Goal: Information Seeking & Learning: Learn about a topic

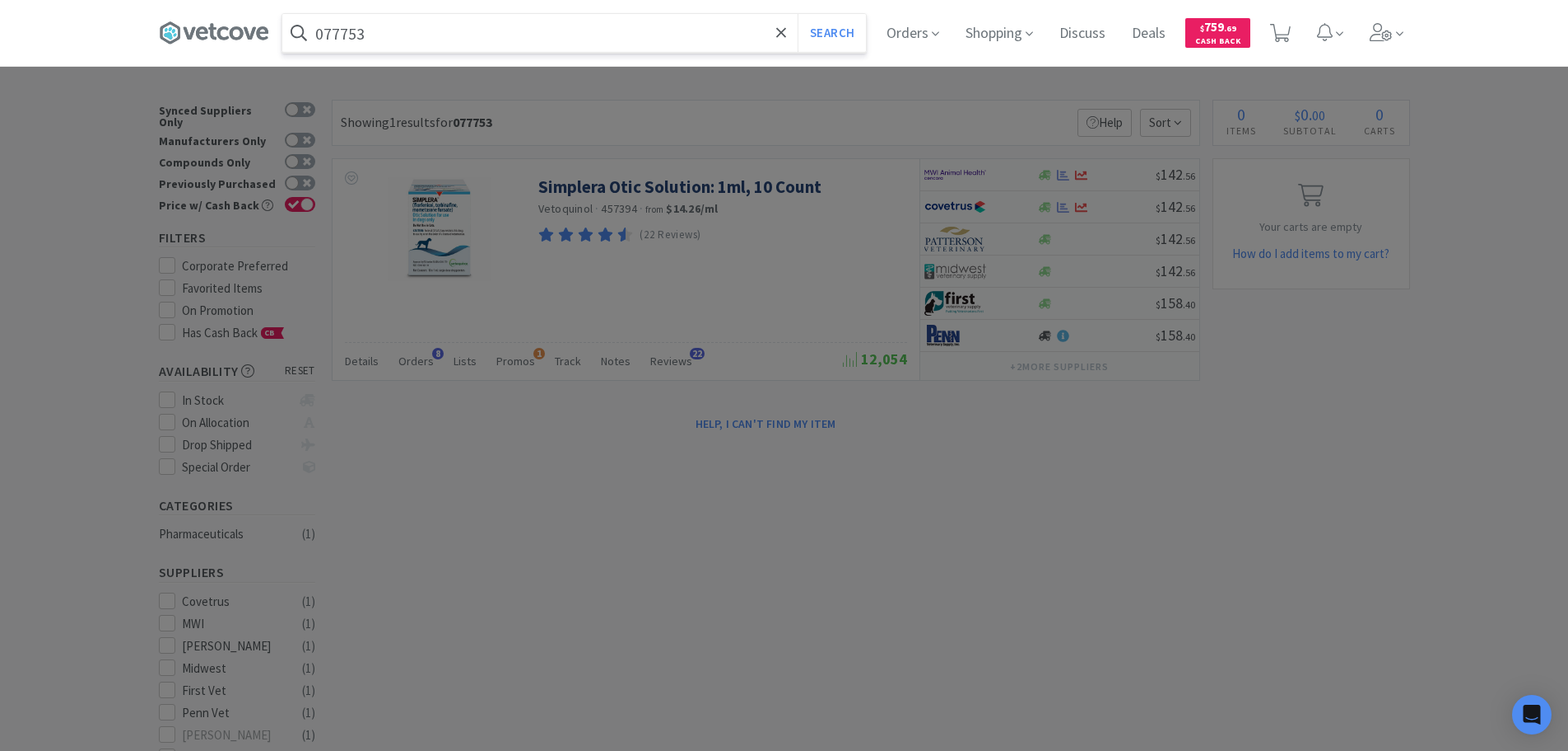
click at [632, 42] on input "077753" at bounding box center [574, 32] width 584 height 38
paste input "903176"
click at [798, 14] on button "Search" at bounding box center [832, 32] width 68 height 38
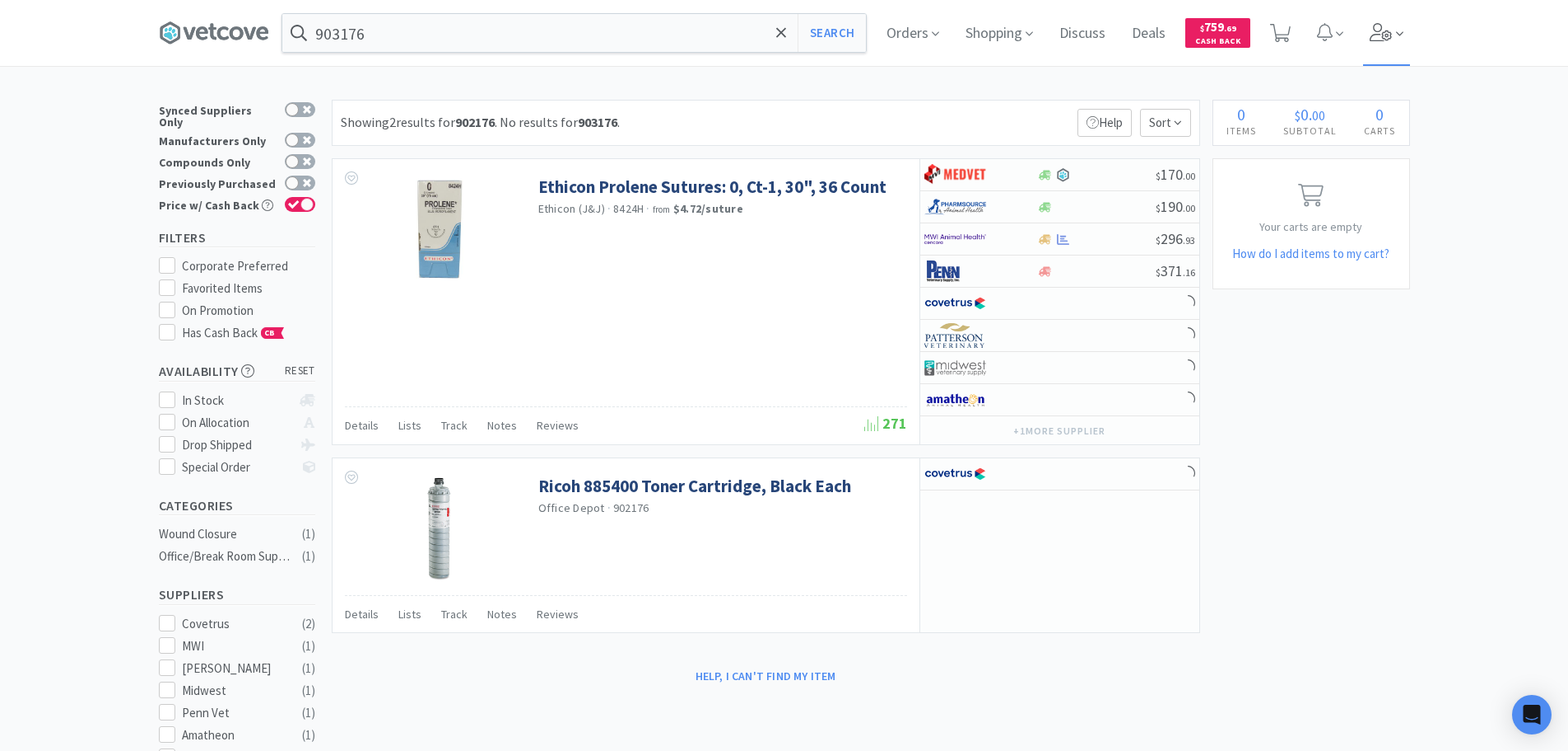
click at [1404, 24] on span at bounding box center [1400, 34] width 8 height 19
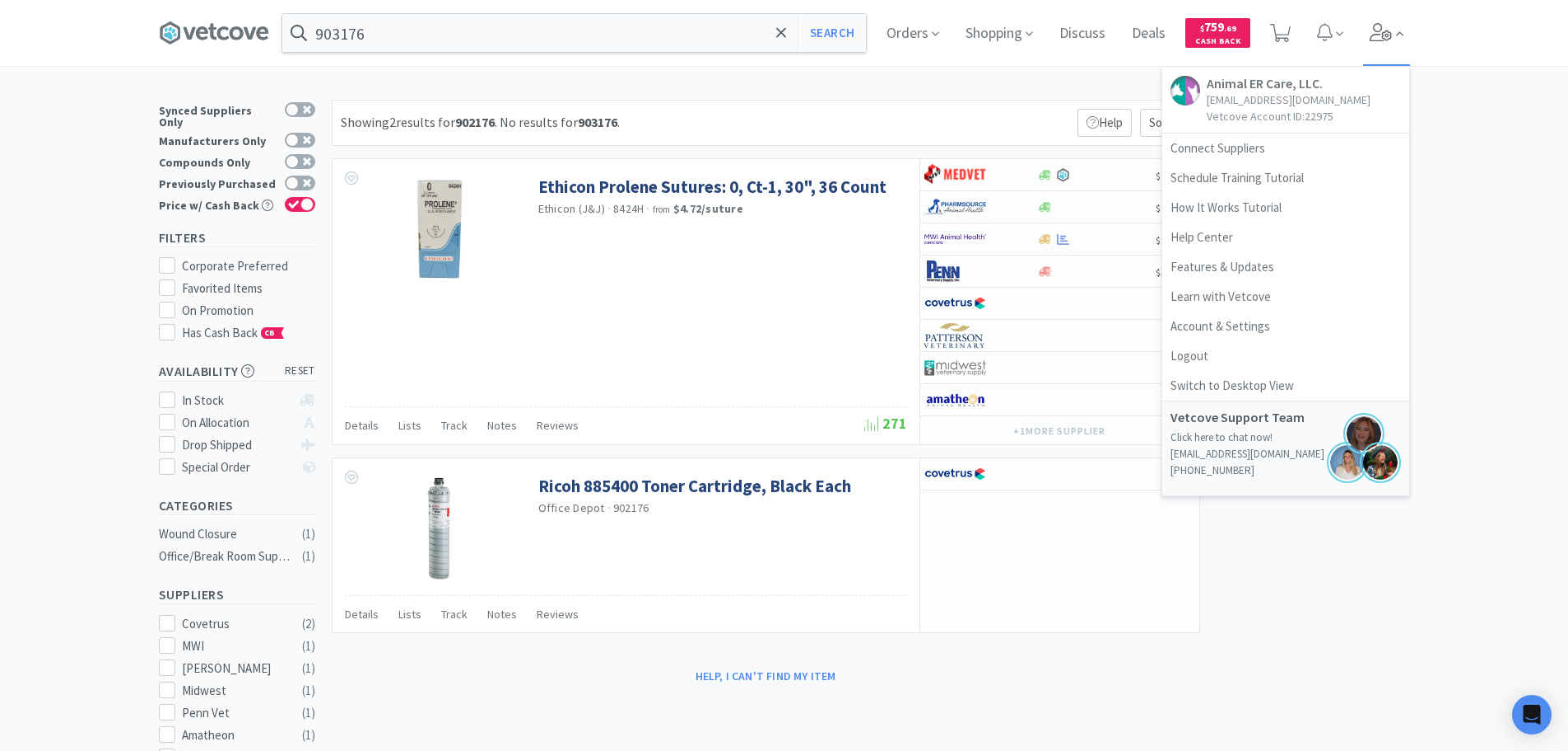
click at [1404, 24] on span at bounding box center [1400, 34] width 8 height 19
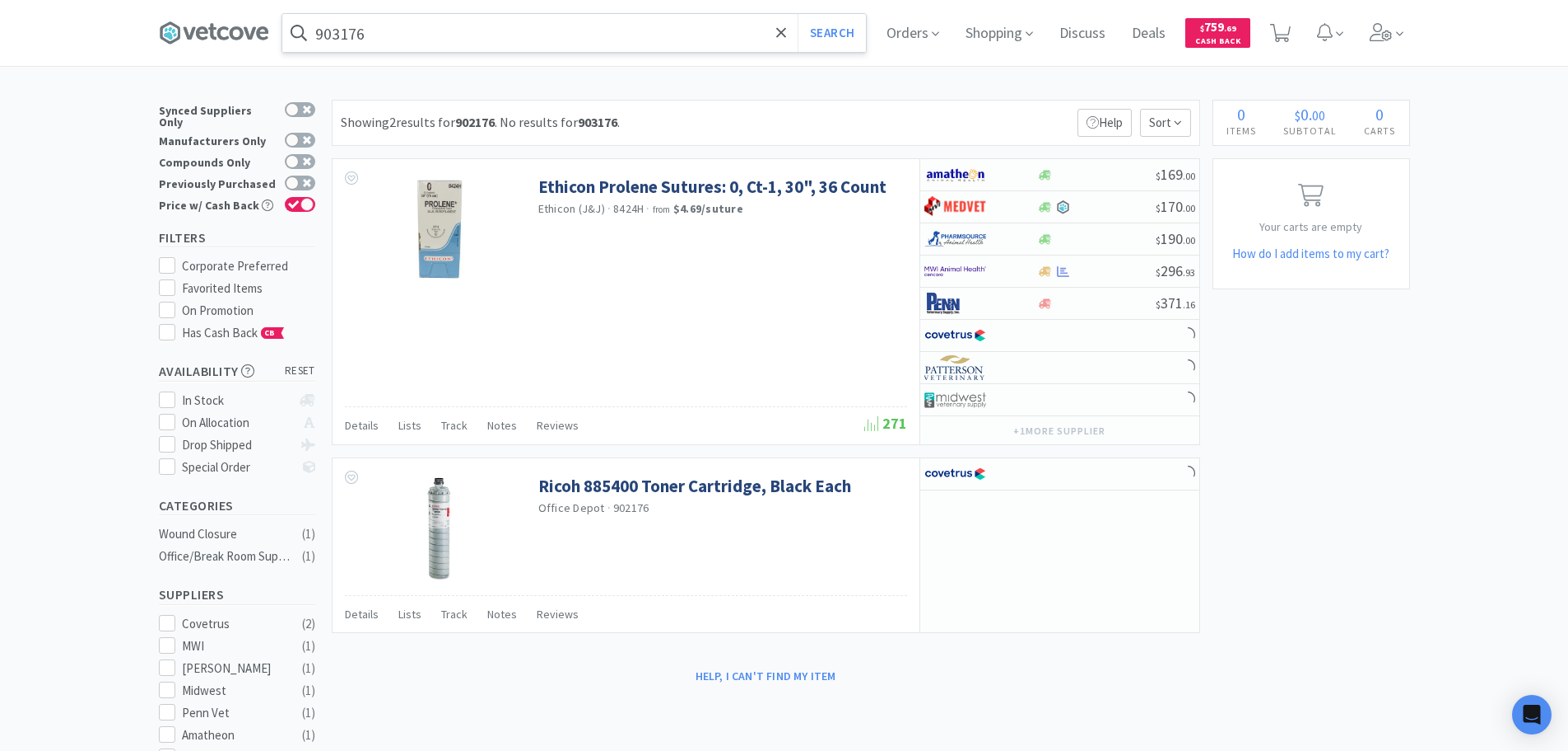
click at [448, 44] on input "903176" at bounding box center [574, 32] width 584 height 38
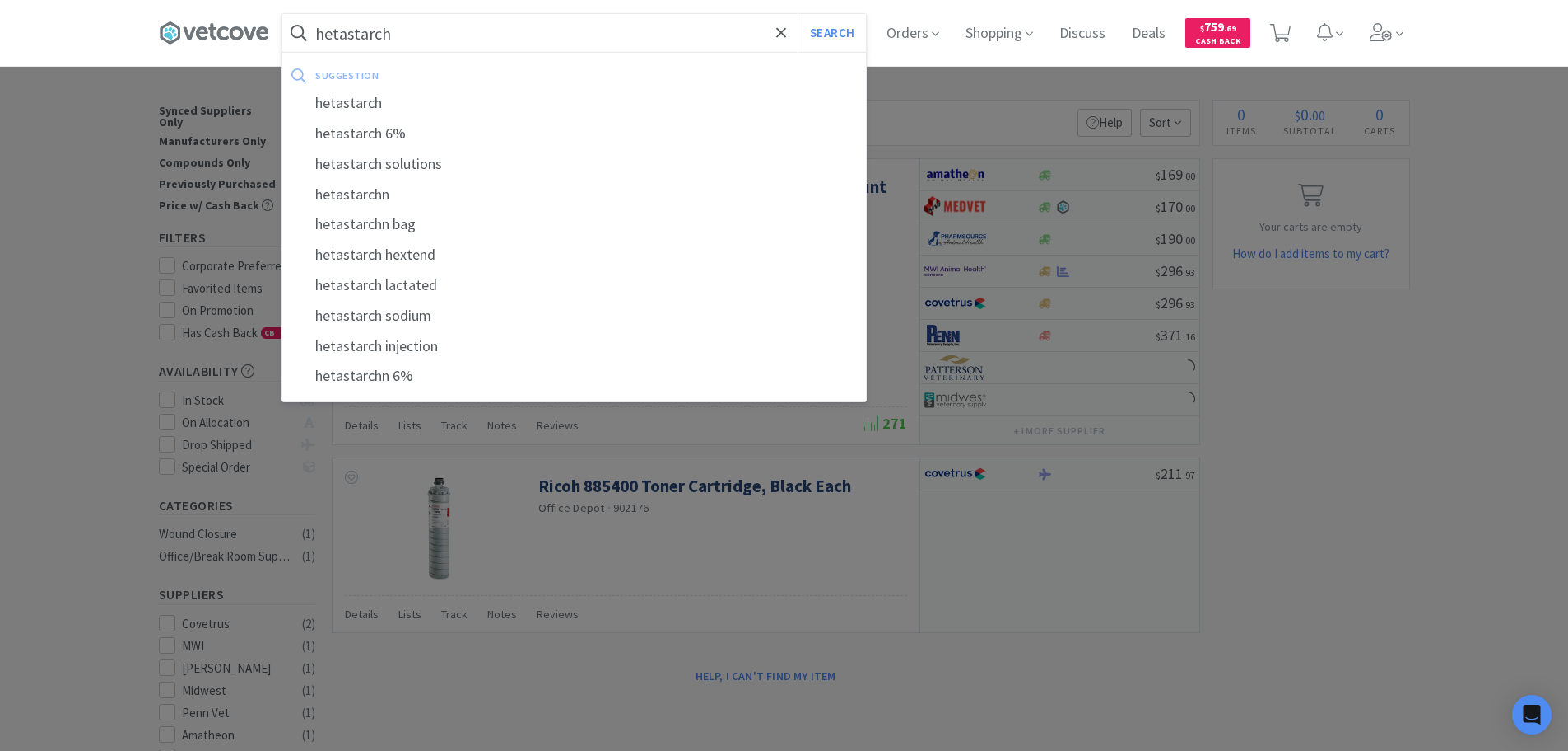
type input "hetastarch"
click at [798, 14] on button "Search" at bounding box center [832, 32] width 68 height 38
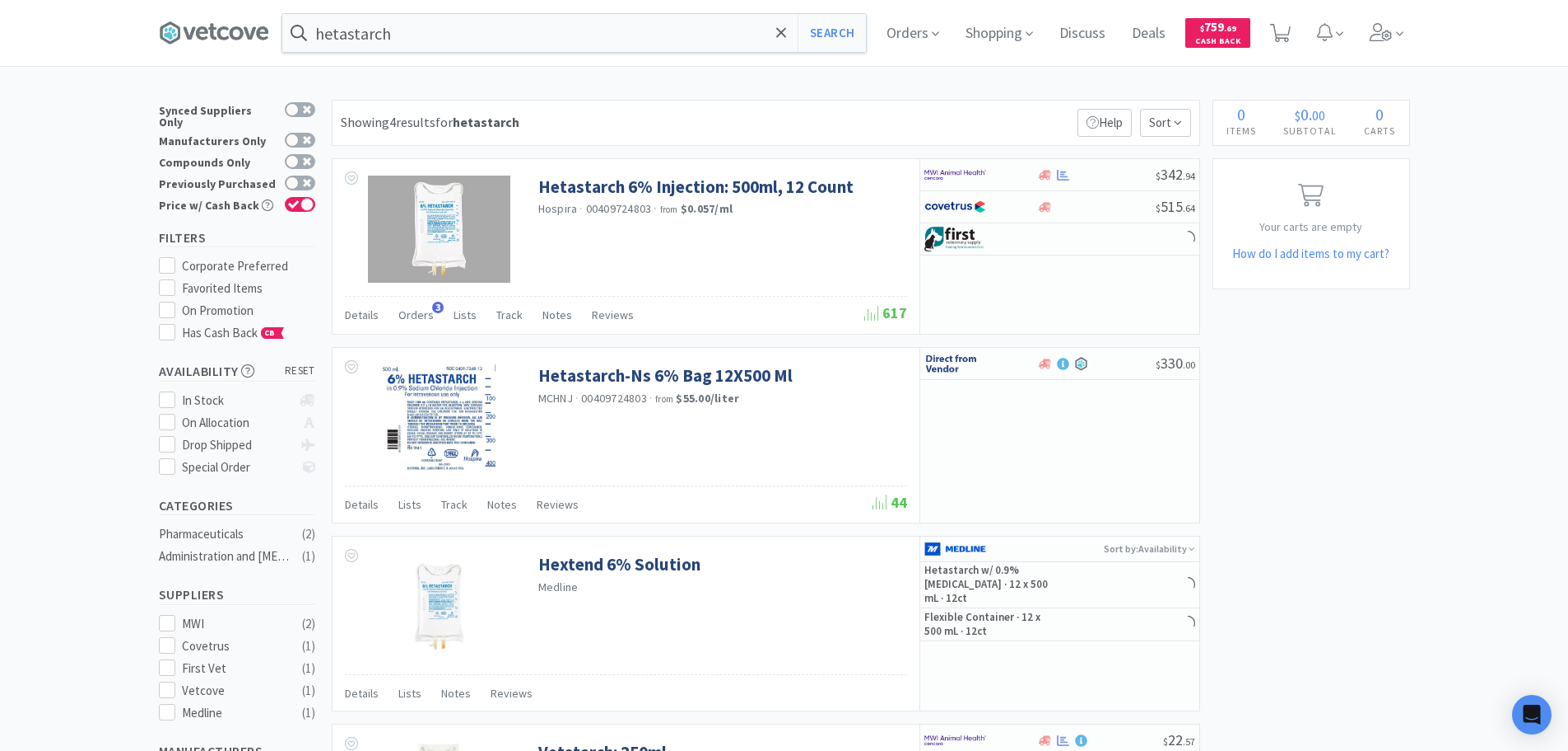
click at [737, 110] on div "Showing 4 results for hetastarch Filters Help Sort" at bounding box center [766, 122] width 869 height 46
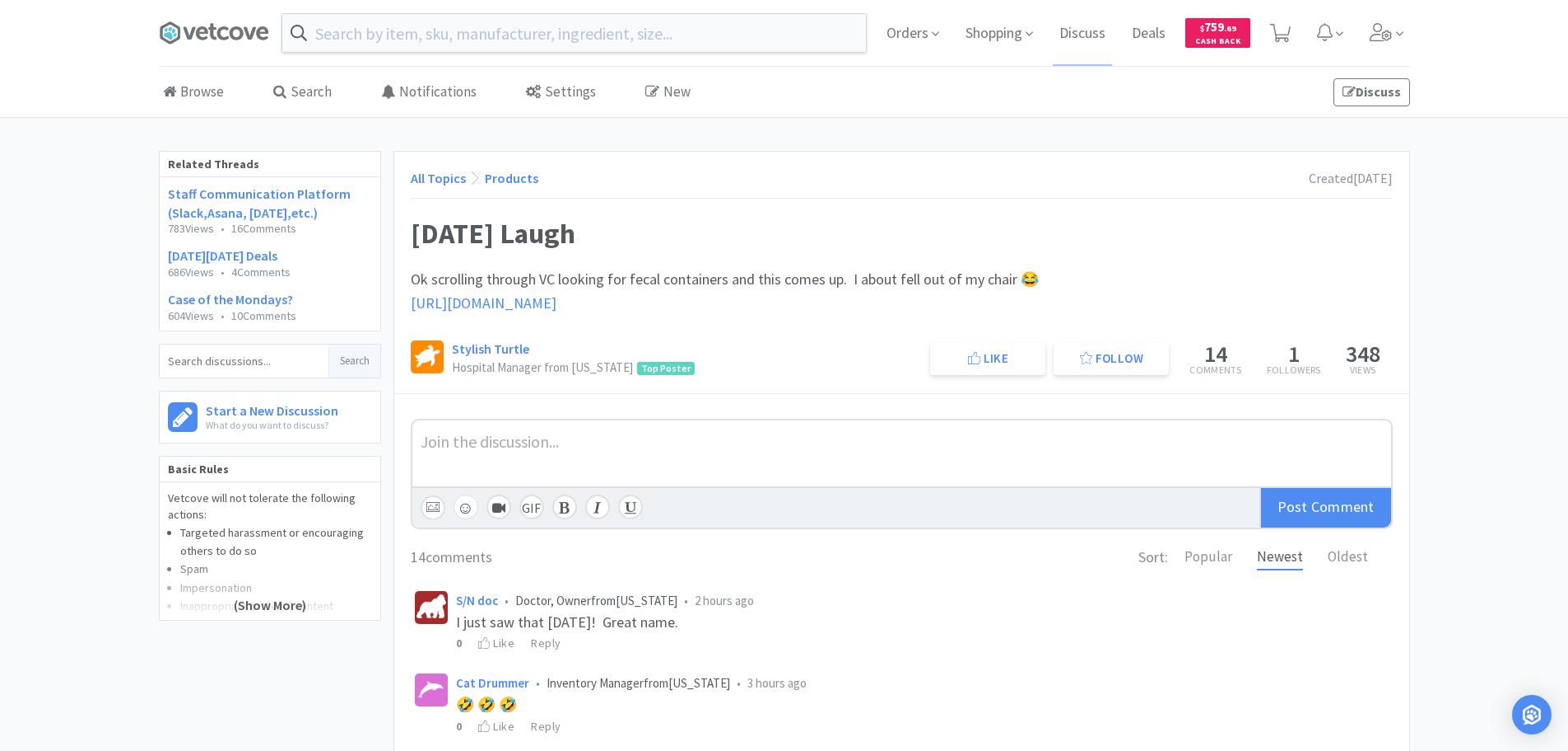
click at [556, 304] on span "https://shop.vetcove.com/react/search/item/371830" at bounding box center [484, 303] width 146 height 19
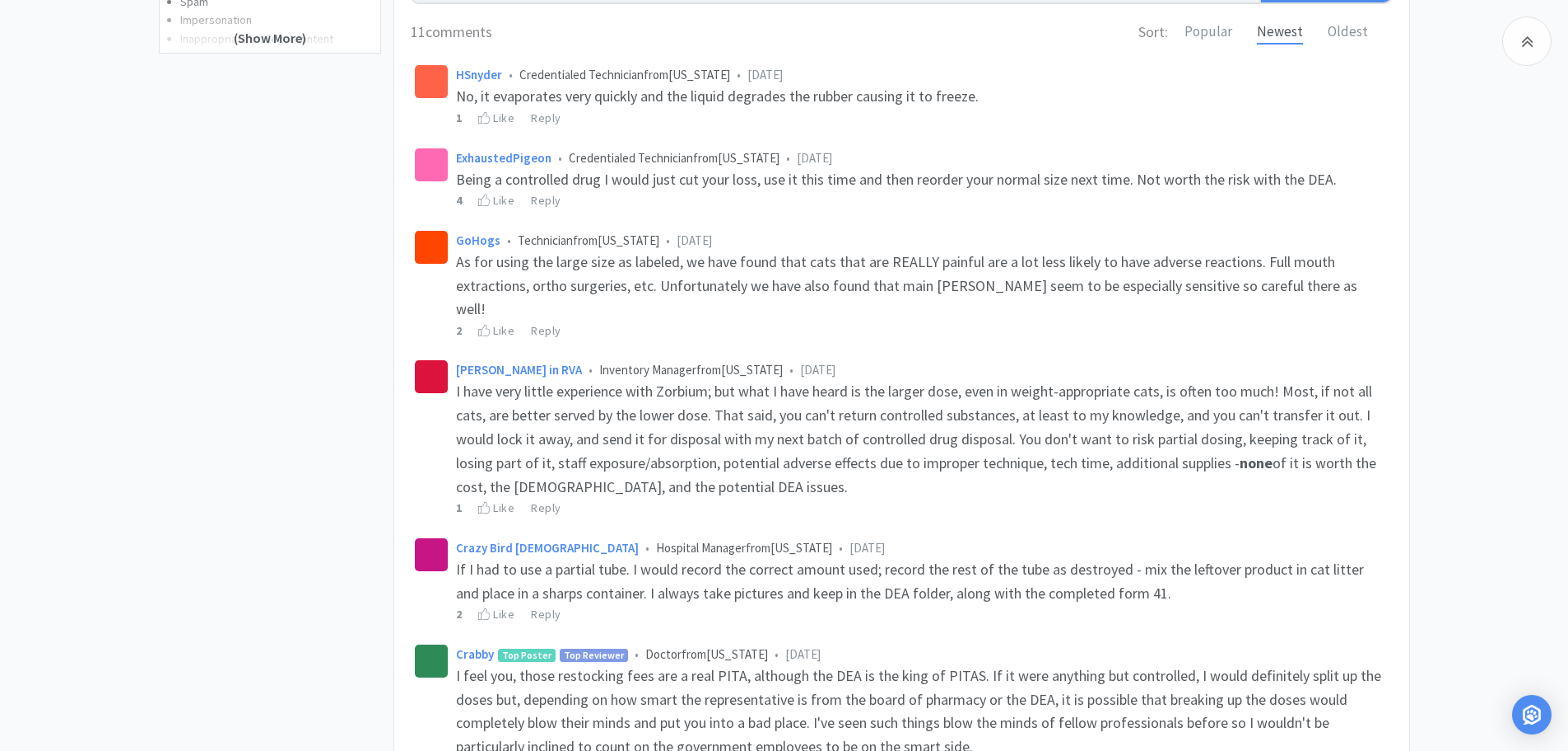
scroll to position [577, 0]
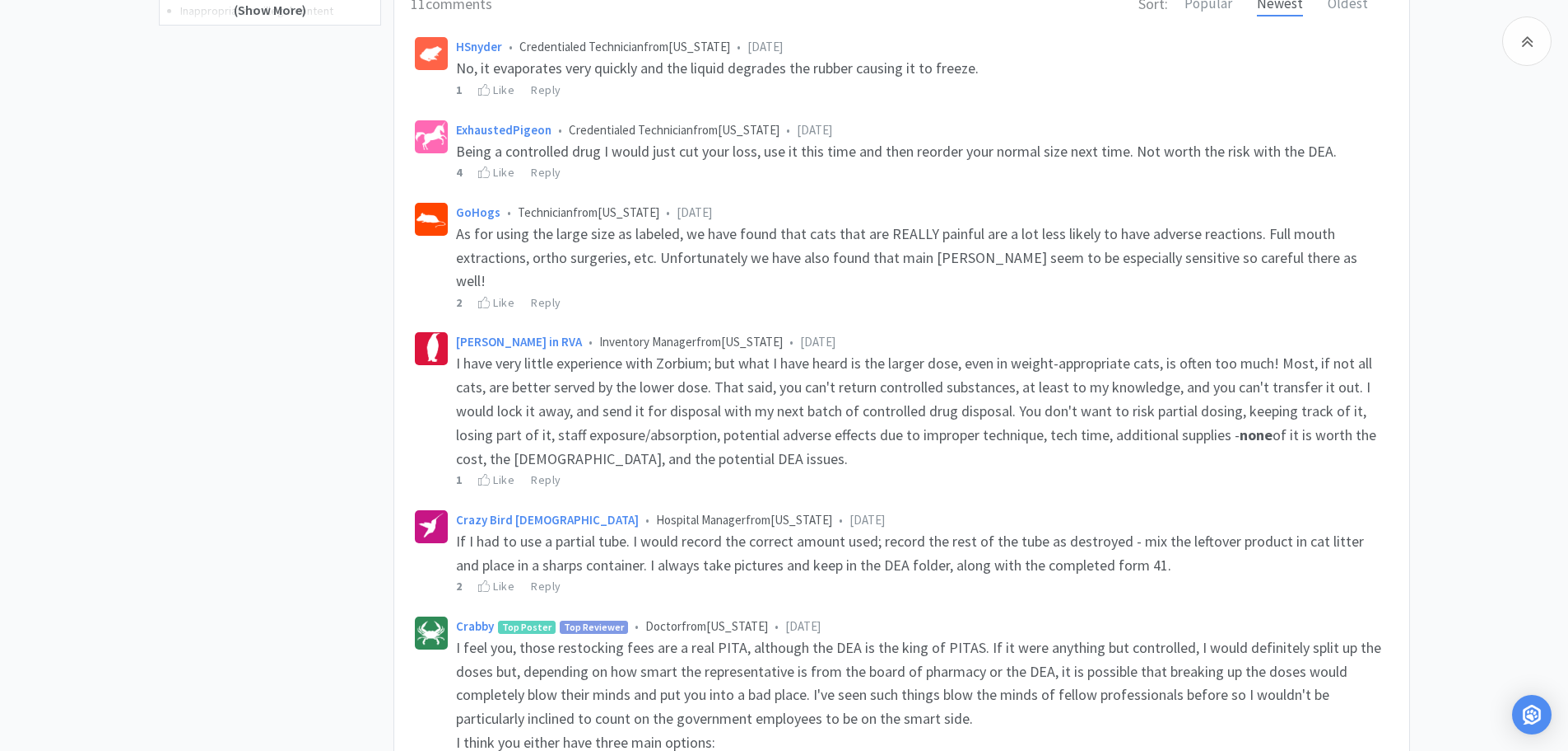
click at [25, 288] on div "Related Threads Logging Zorbium In Vetsnap 119 Views • 11 Comments Zorbium and …" at bounding box center [784, 546] width 1568 height 1944
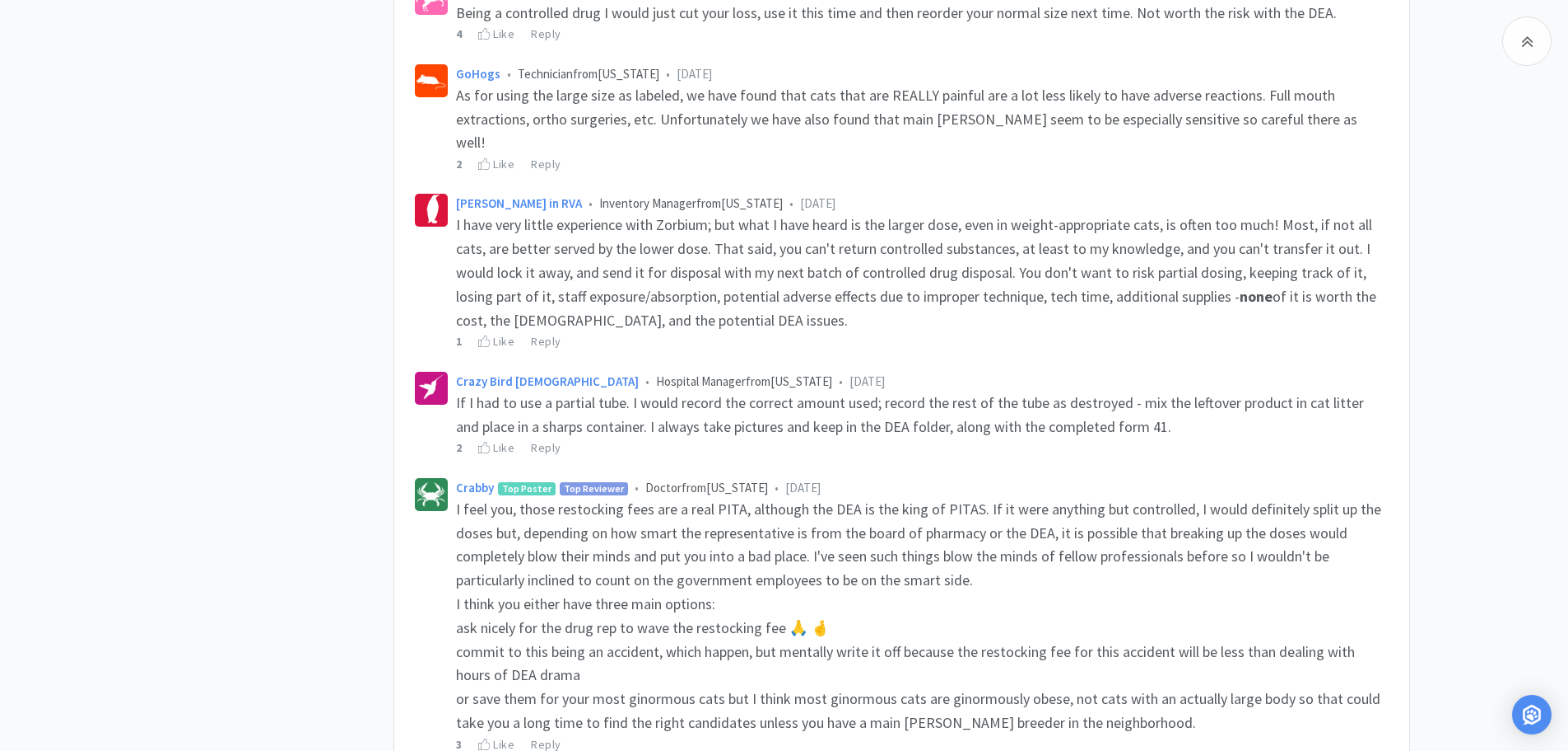
scroll to position [741, 0]
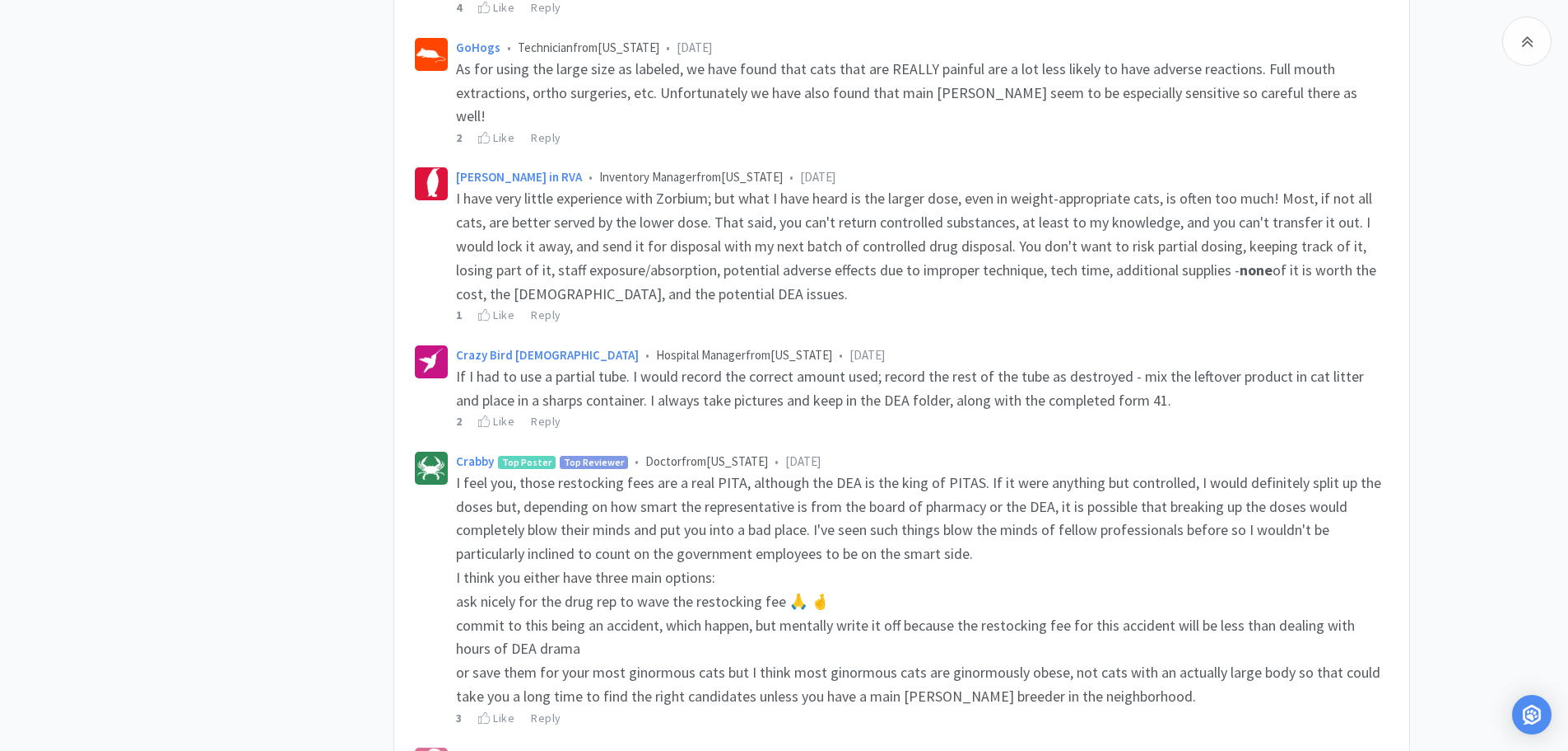
click at [125, 222] on div "Related Threads Logging Zorbium In Vetsnap 119 Views • 11 Comments Zorbium and …" at bounding box center [784, 381] width 1568 height 1944
click at [126, 222] on div "Related Threads Logging Zorbium In Vetsnap 119 Views • 11 Comments Zorbium and …" at bounding box center [784, 381] width 1568 height 1944
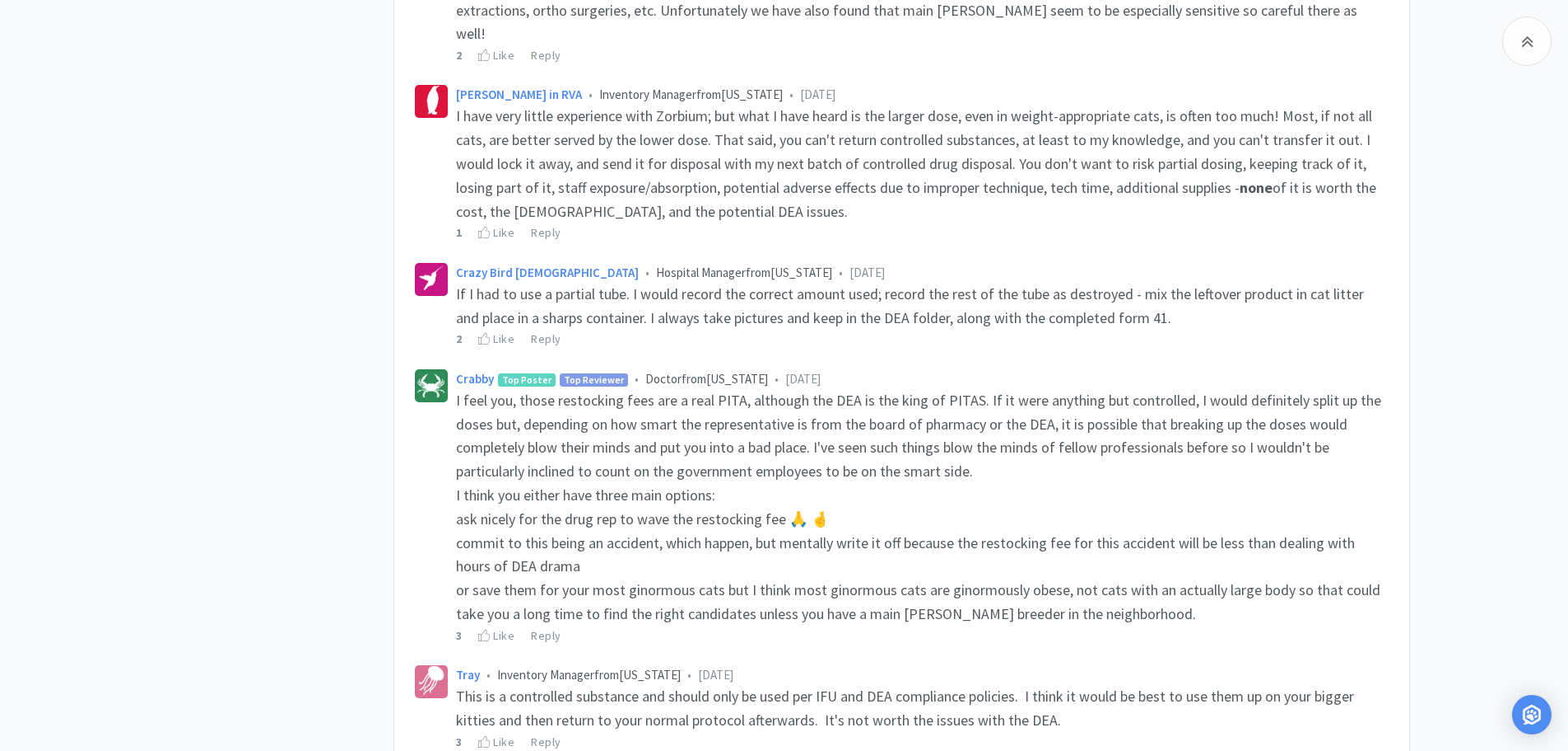
click at [126, 222] on div "Related Threads Logging Zorbium In Vetsnap 119 Views • 11 Comments Zorbium and …" at bounding box center [784, 298] width 1568 height 1944
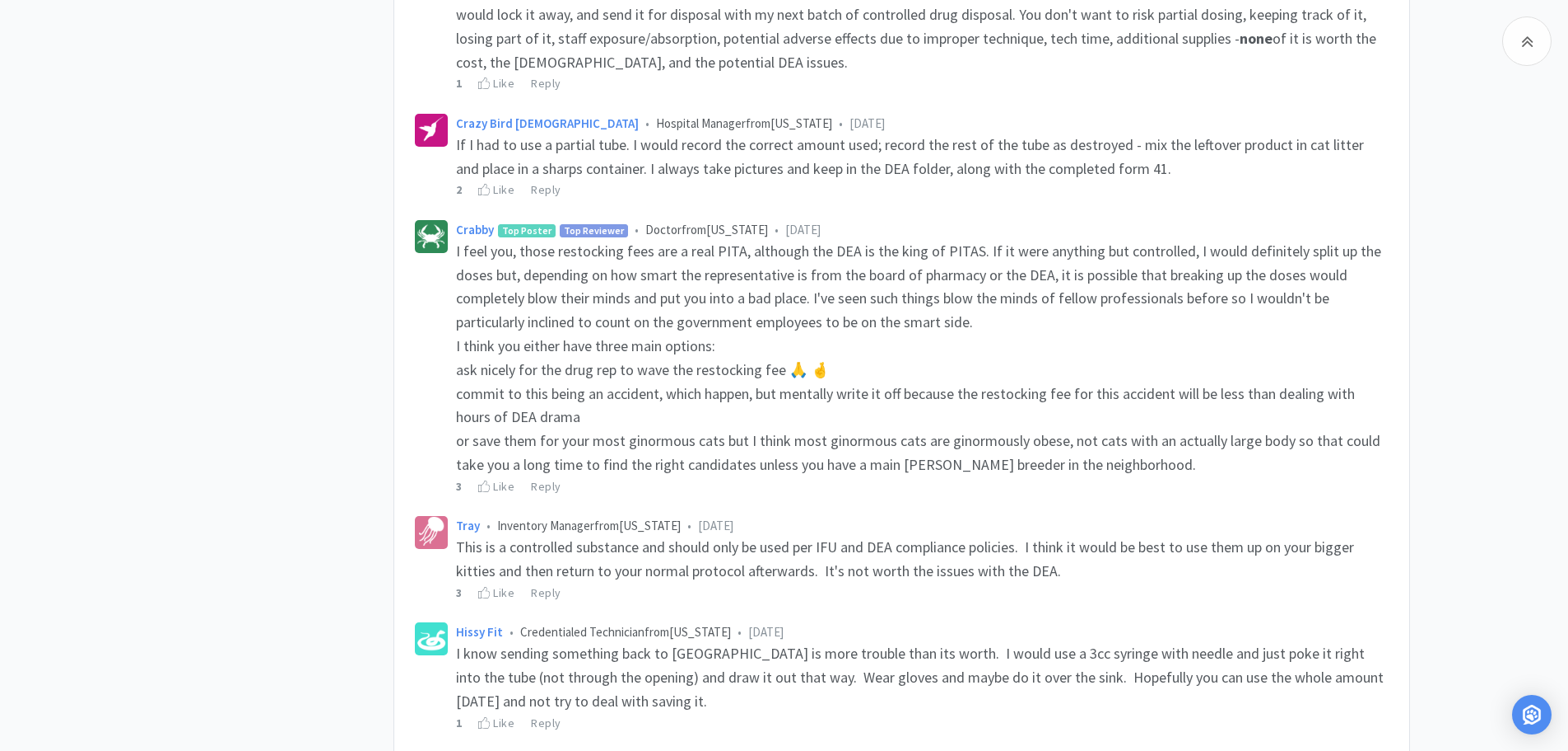
scroll to position [989, 0]
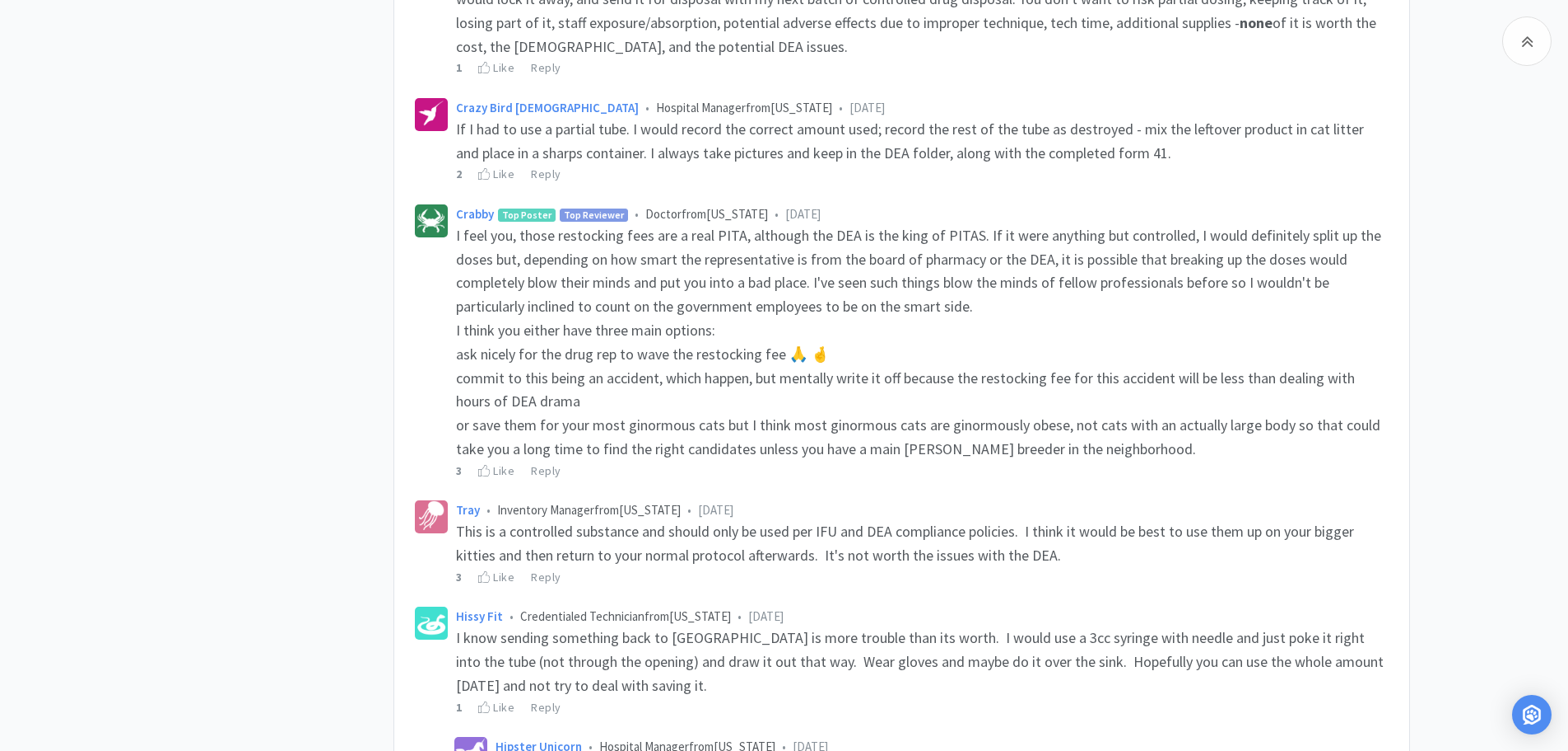
click at [126, 222] on div "Related Threads Logging Zorbium In Vetsnap 119 Views • 11 Comments Zorbium and …" at bounding box center [784, 134] width 1568 height 1944
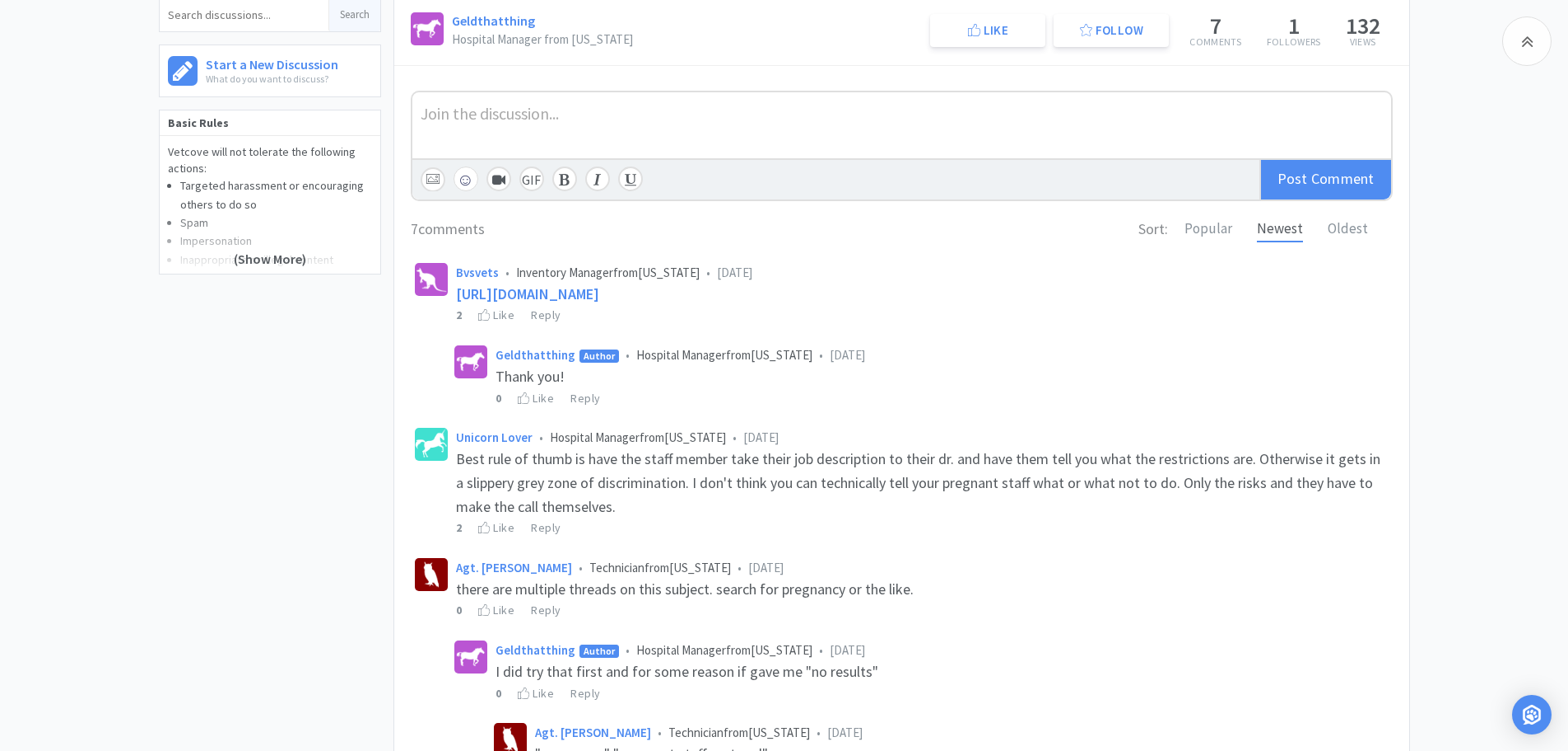
scroll to position [329, 0]
click at [599, 296] on span "https://shop.vetcove.com/react/discuss/thread/7362" at bounding box center [528, 292] width 144 height 19
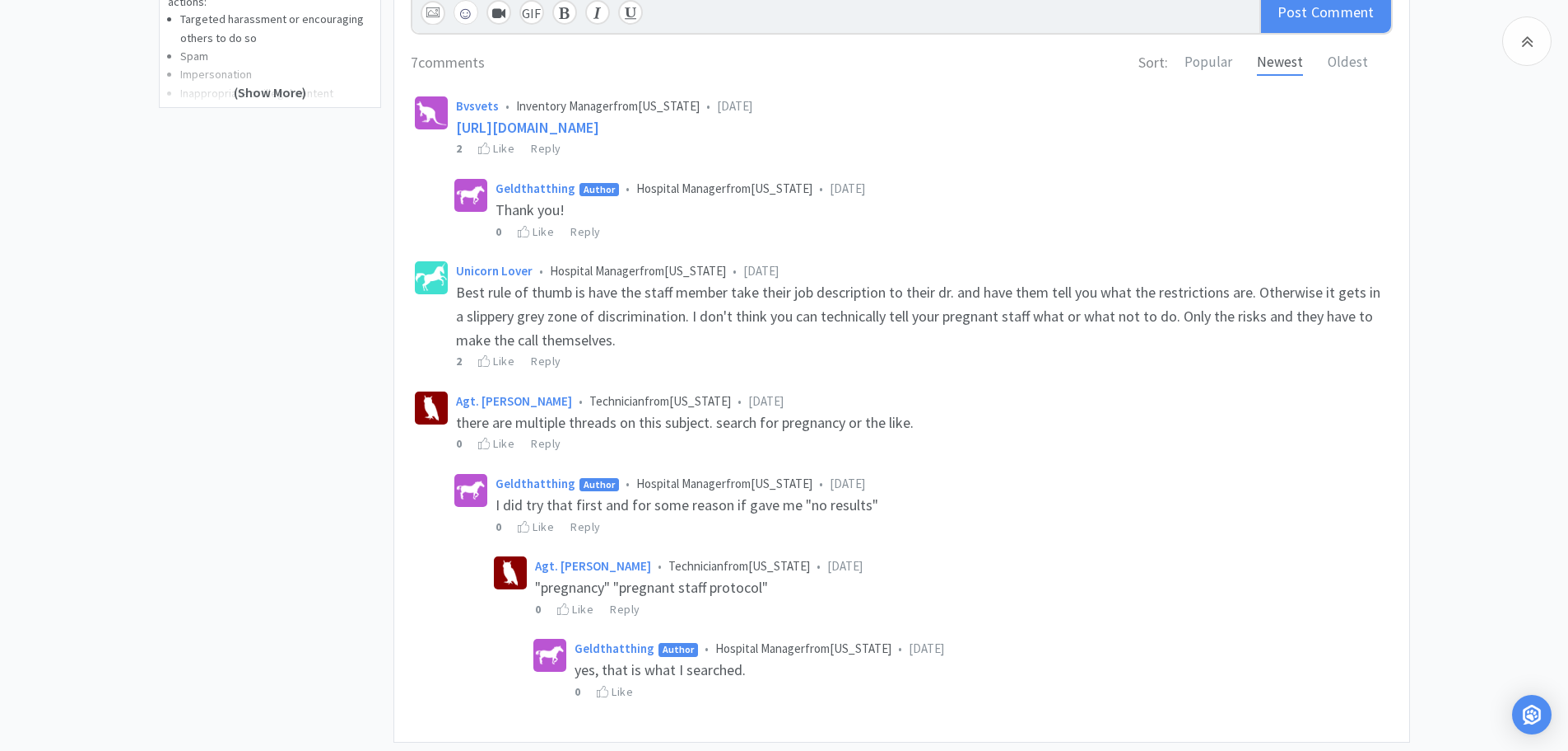
scroll to position [564, 0]
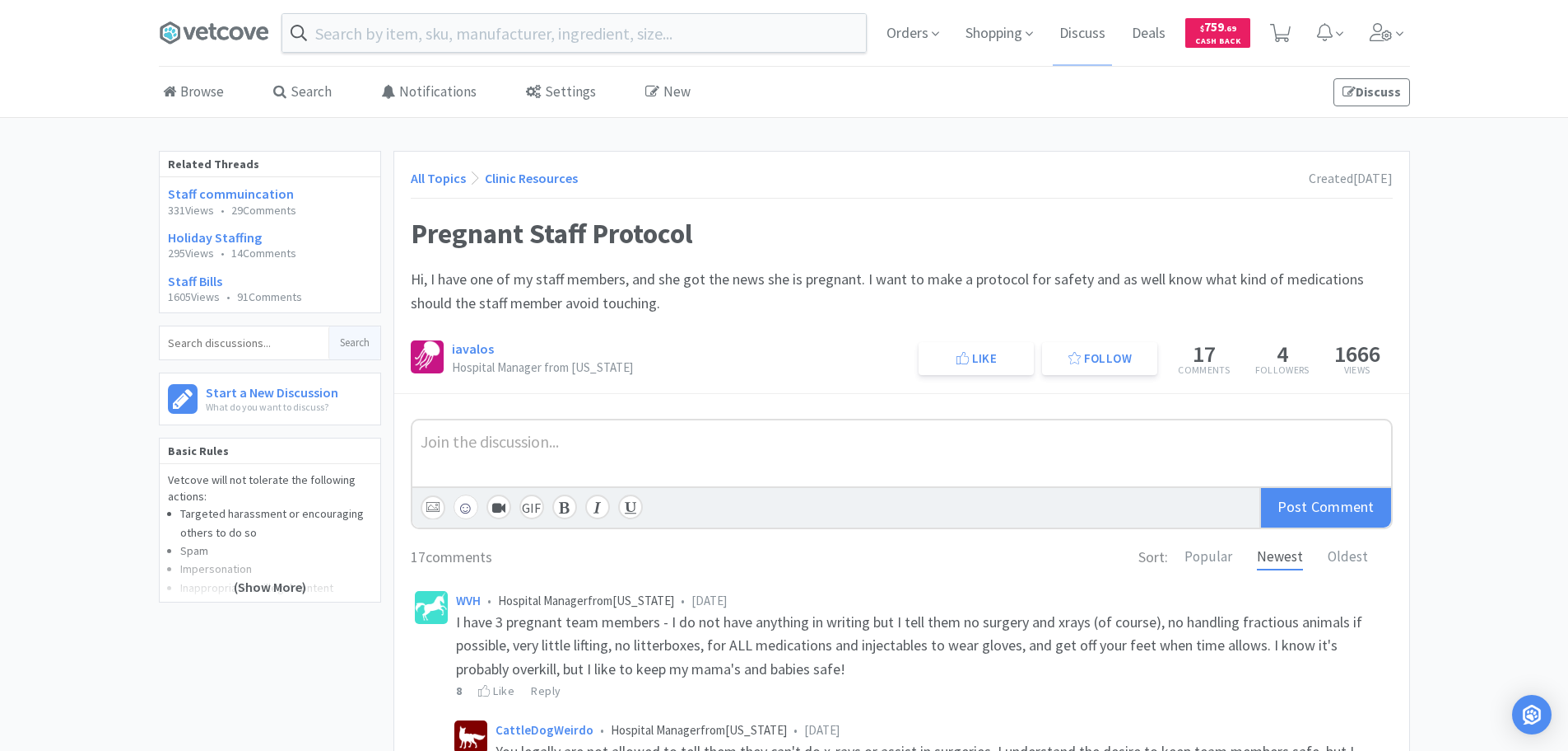
click at [784, 322] on div "All Topics Clinic Resources Created [DATE] Pregnant Staff Protocol Hi, I have o…" at bounding box center [902, 272] width 1016 height 241
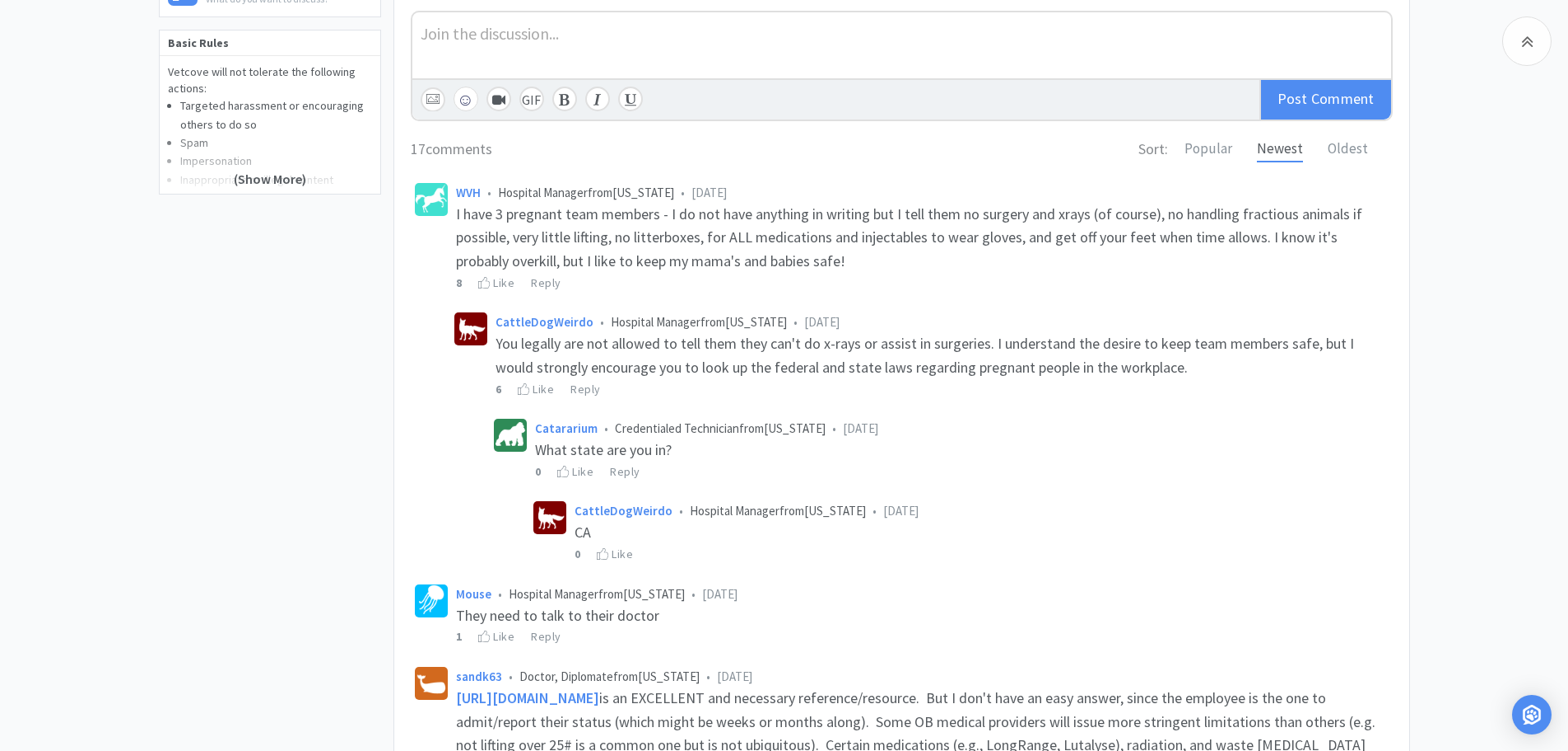
scroll to position [412, 0]
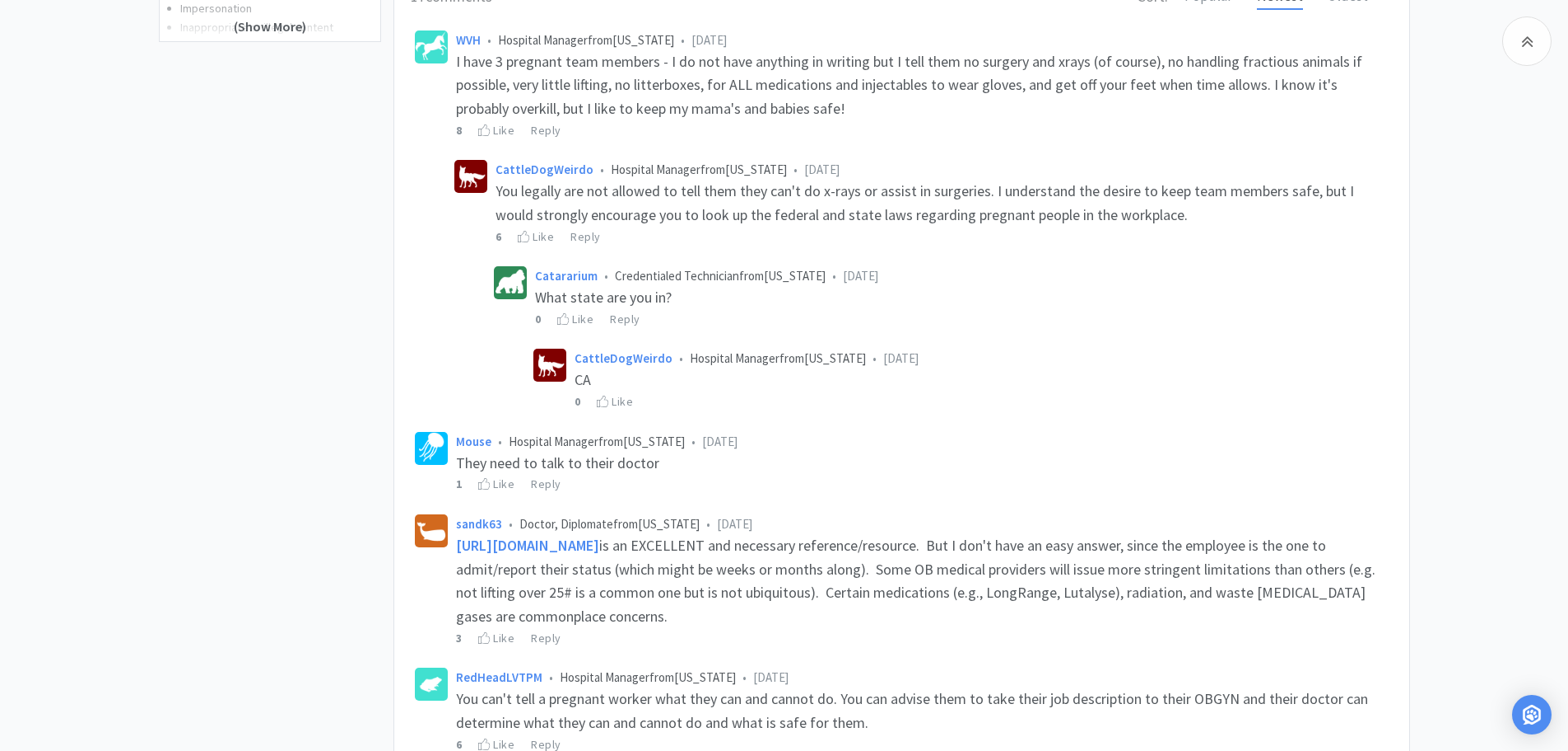
scroll to position [577, 0]
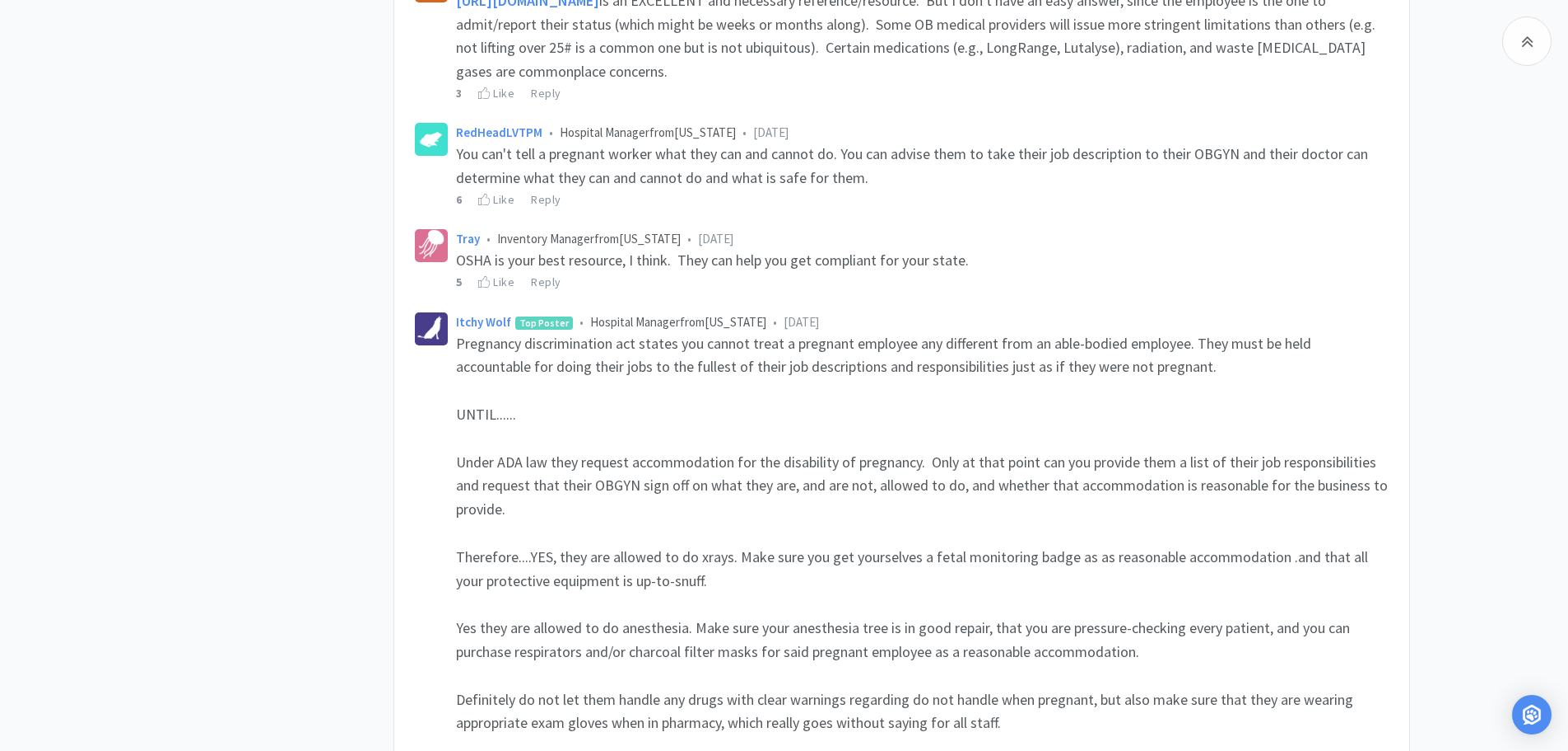
scroll to position [1153, 0]
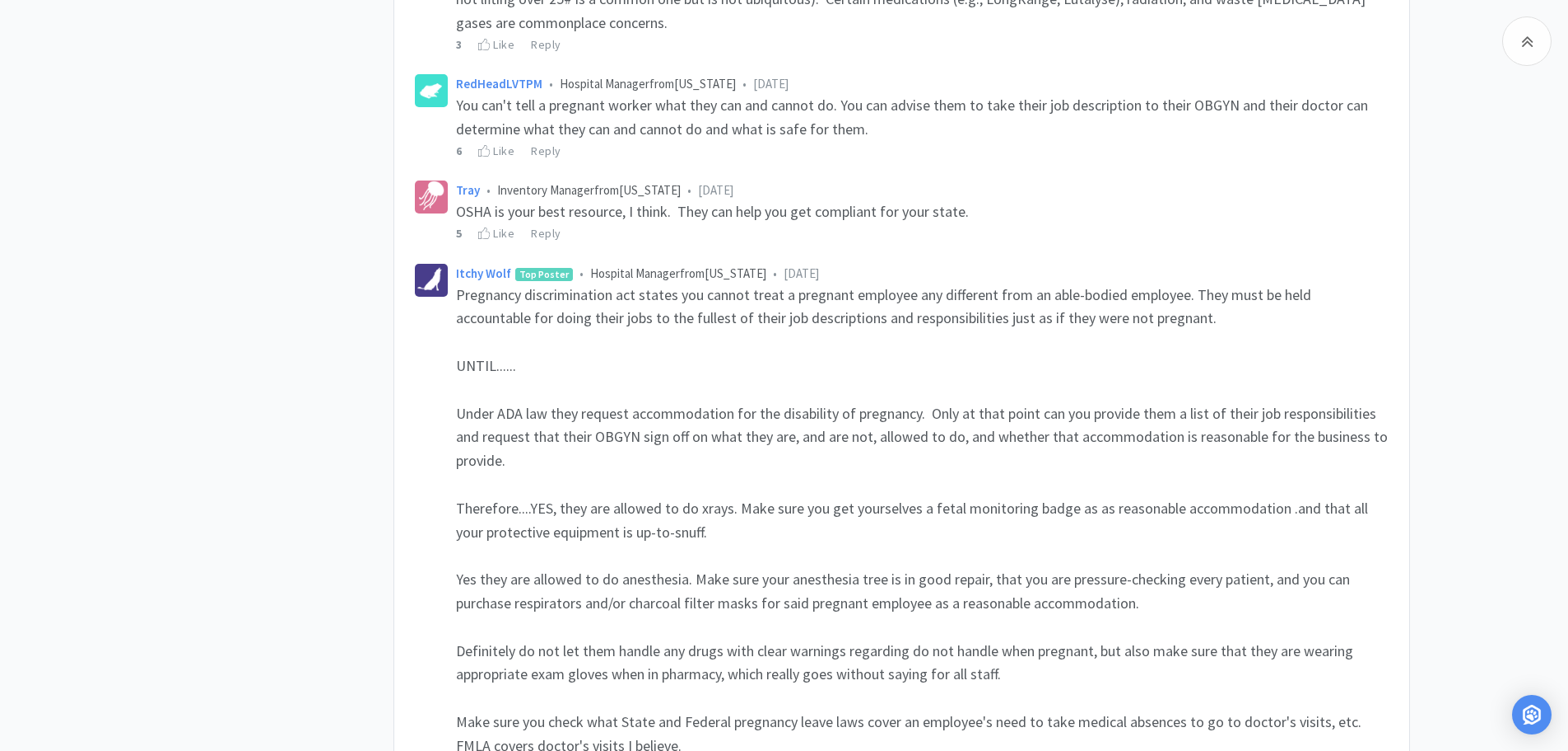
click at [250, 412] on div "Related Threads Staff commuincation 331 Views • 29 Comments Holiday Staffing 29…" at bounding box center [277, 490] width 235 height 2985
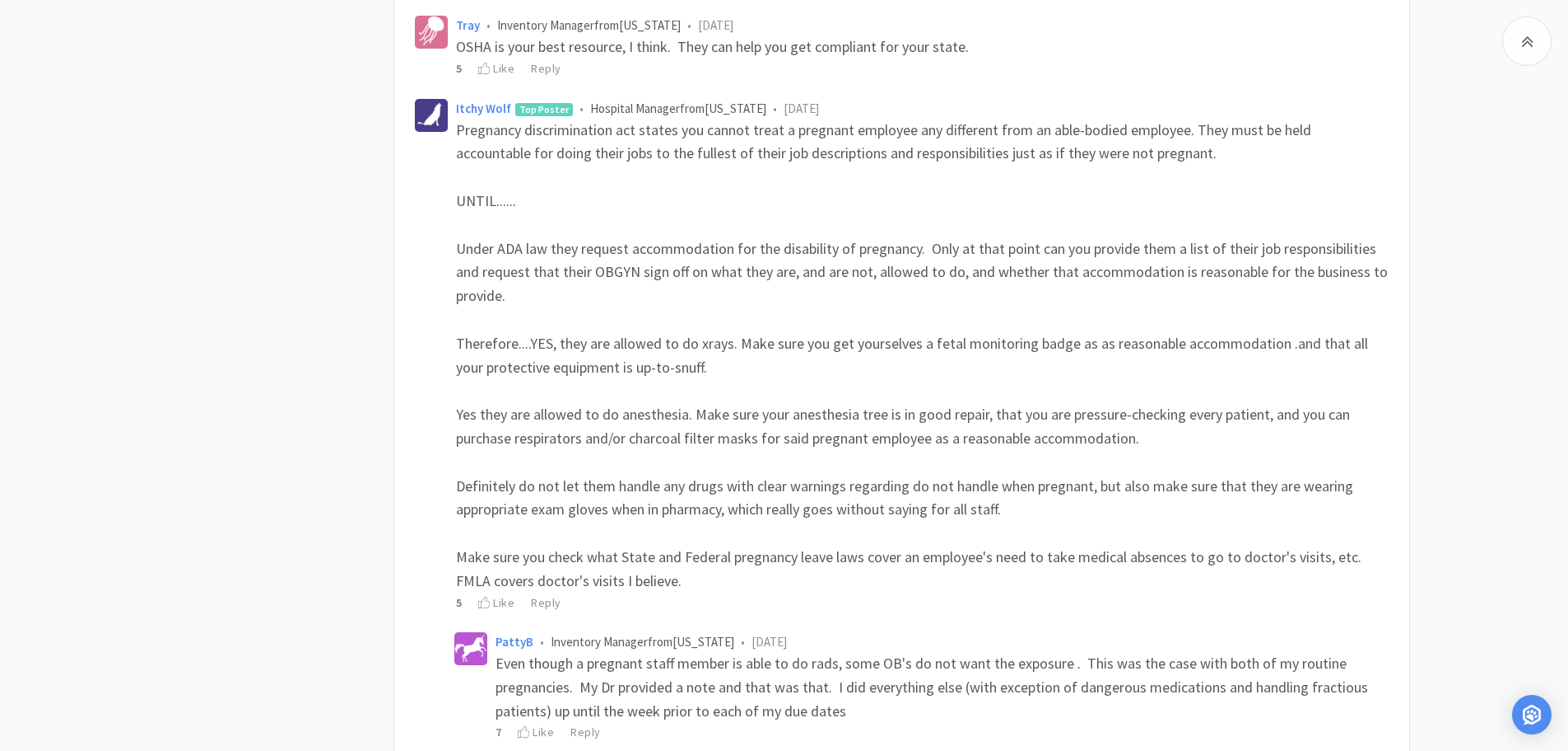
scroll to position [1483, 0]
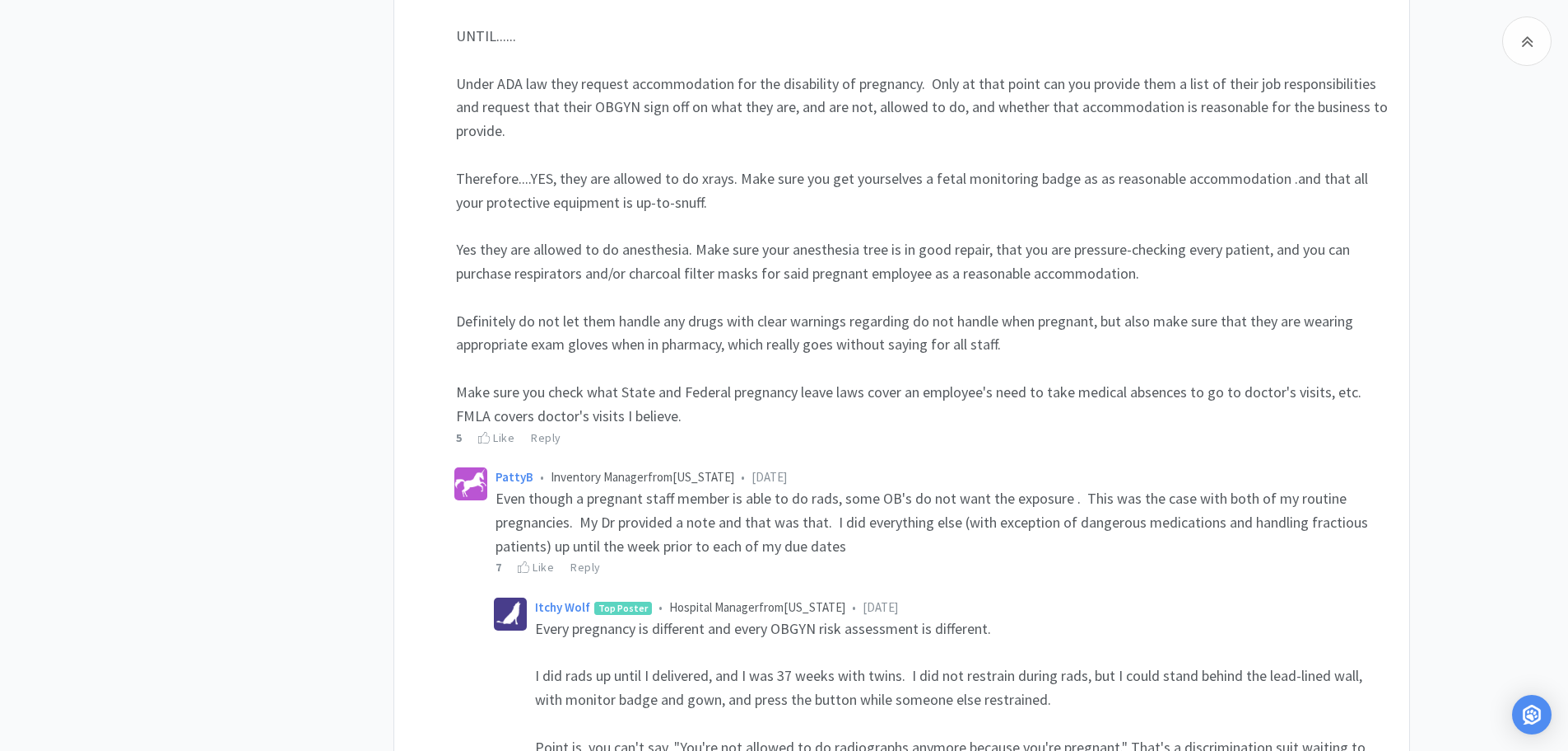
click at [250, 412] on div "Related Threads Staff commuincation 331 Views • 29 Comments Holiday Staffing 29…" at bounding box center [277, 160] width 235 height 2985
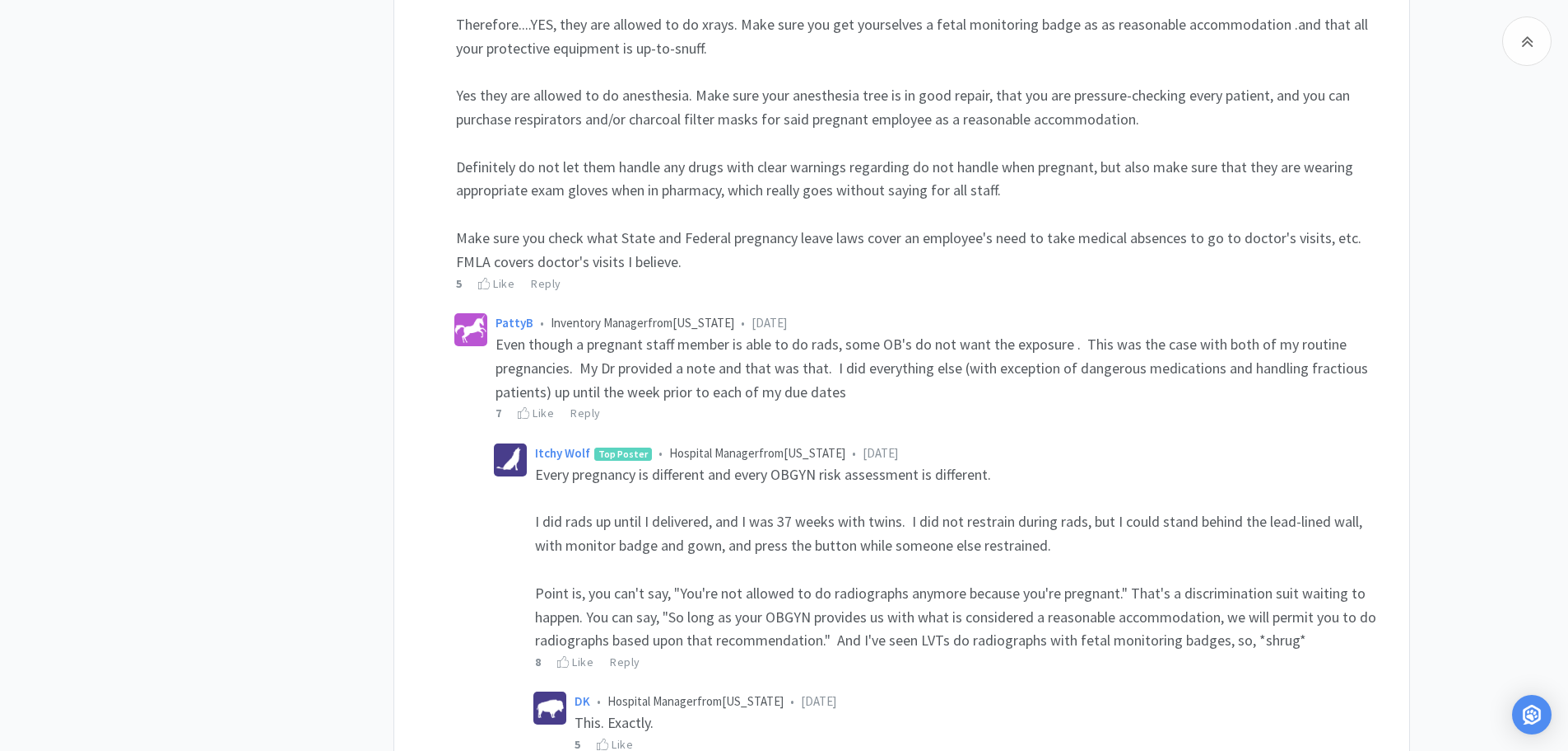
scroll to position [1648, 0]
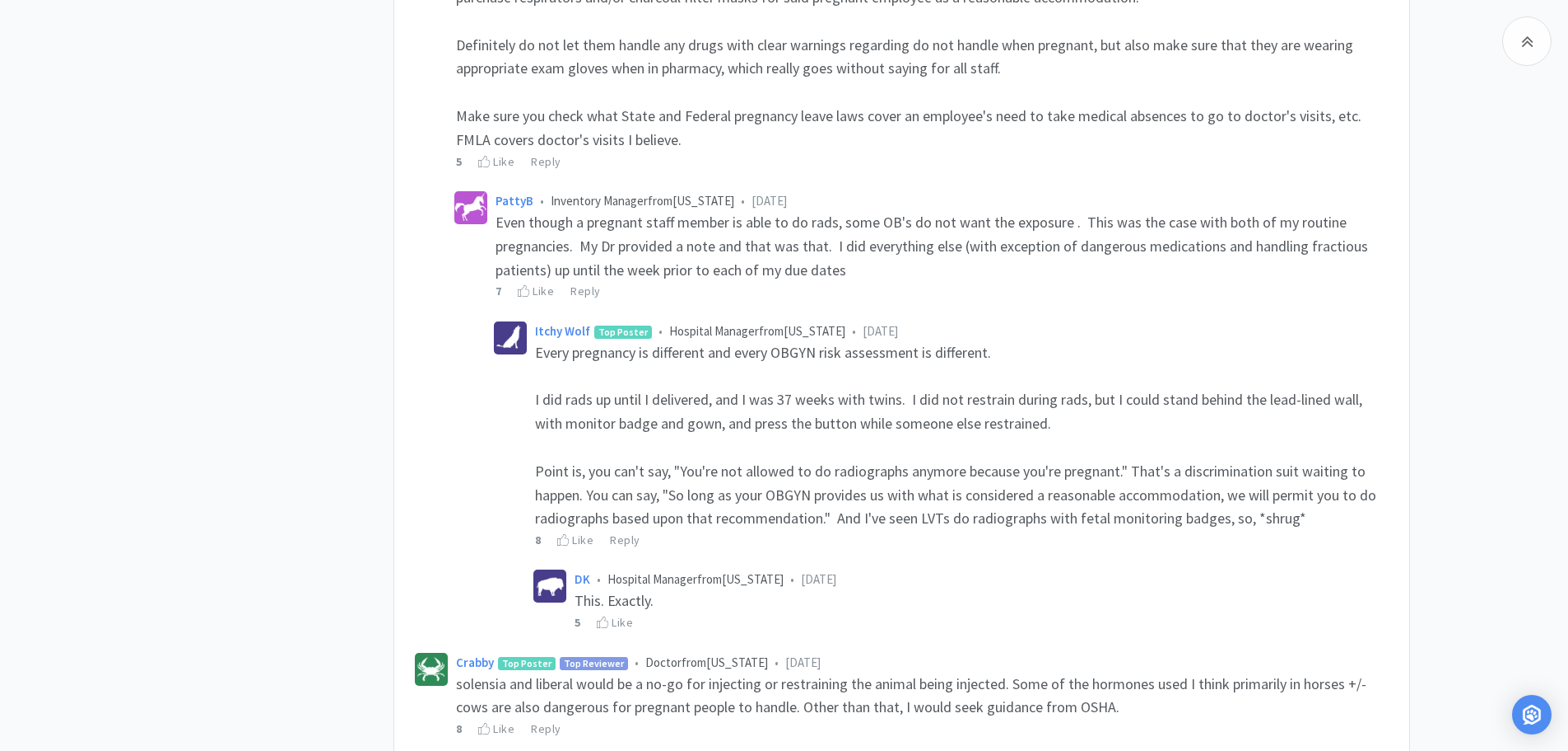
scroll to position [1813, 0]
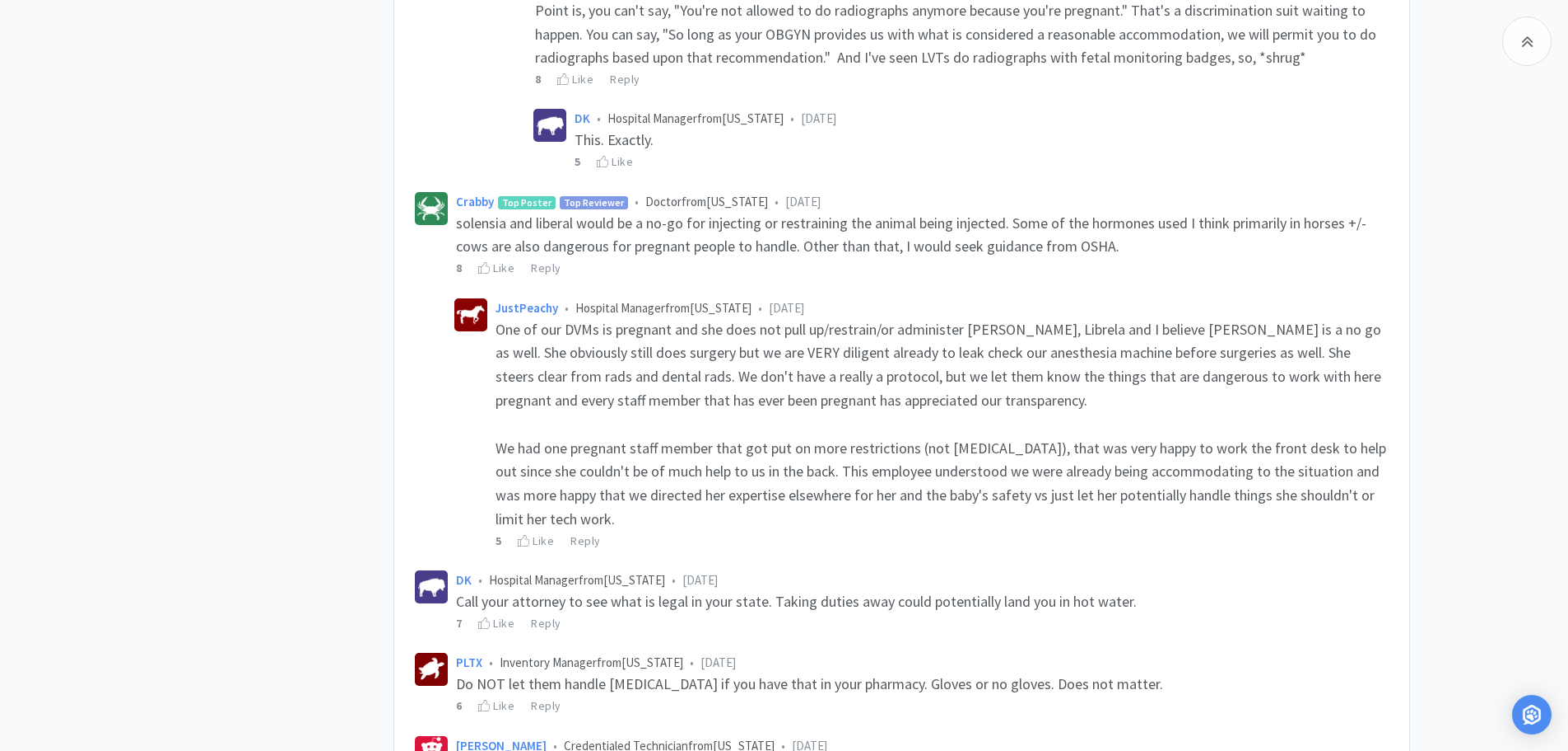
scroll to position [2306, 0]
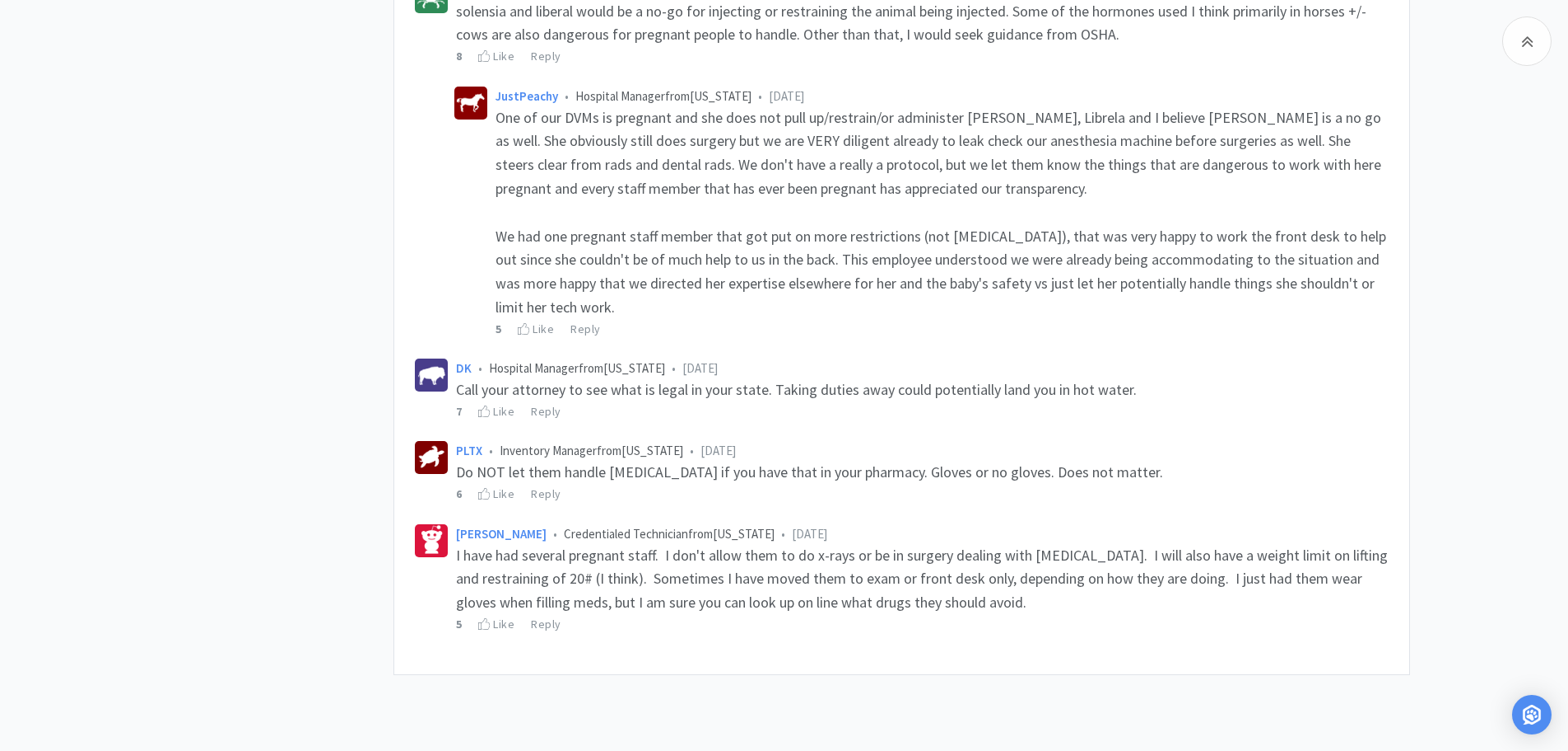
scroll to position [2434, 0]
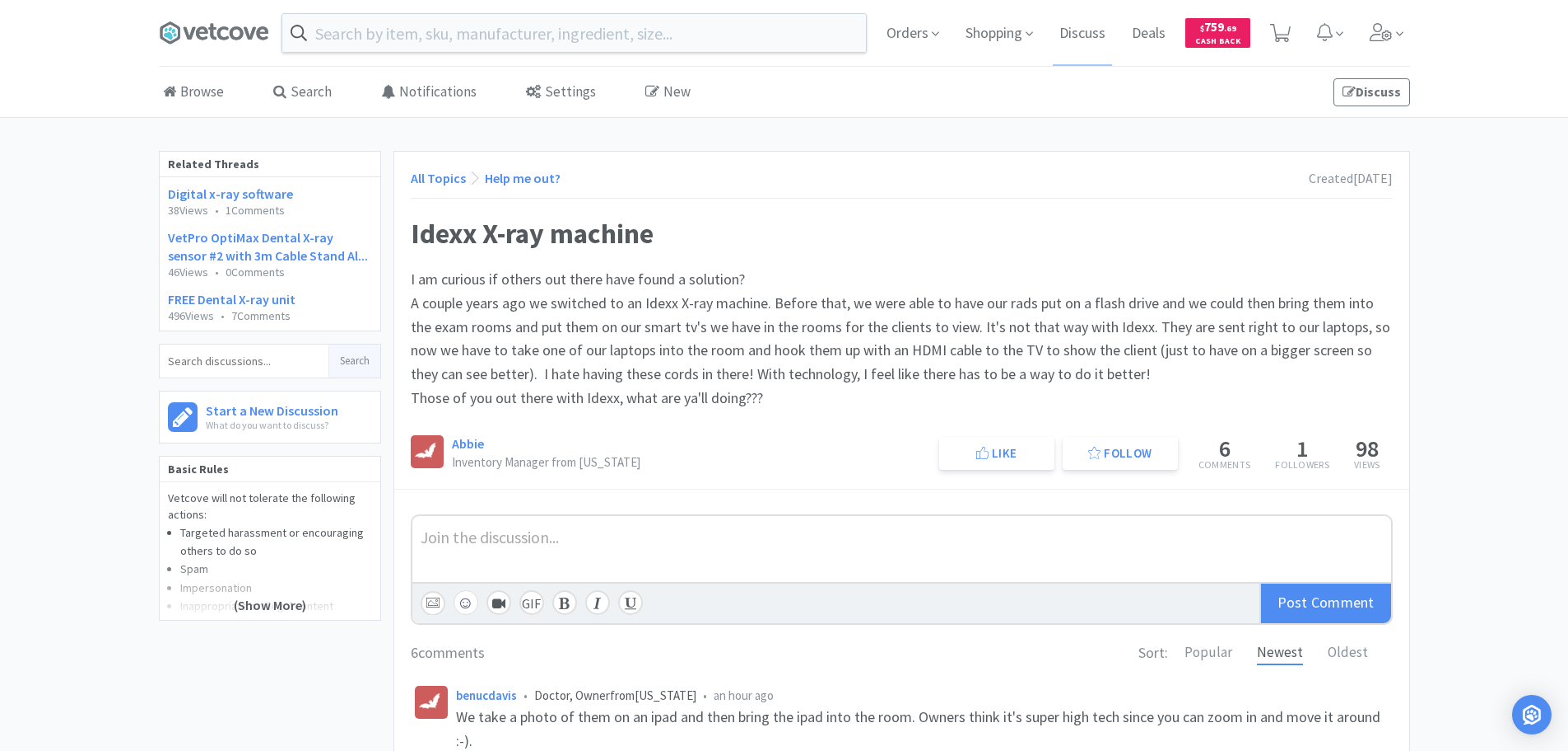
click at [848, 255] on div "All Topics Help me out? Created [DATE] Idexx X-ray machine I am curious if othe…" at bounding box center [902, 320] width 1016 height 336
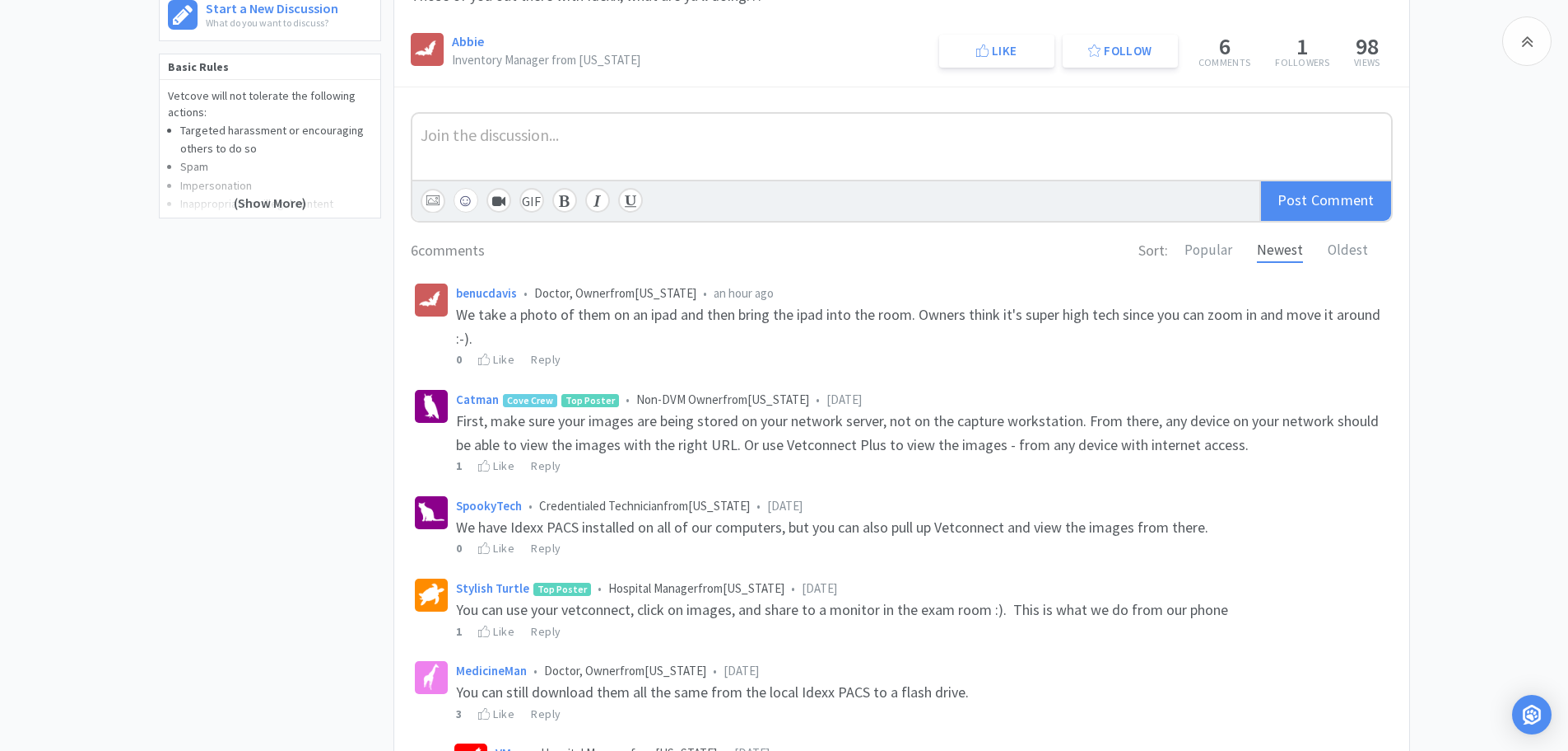
scroll to position [412, 0]
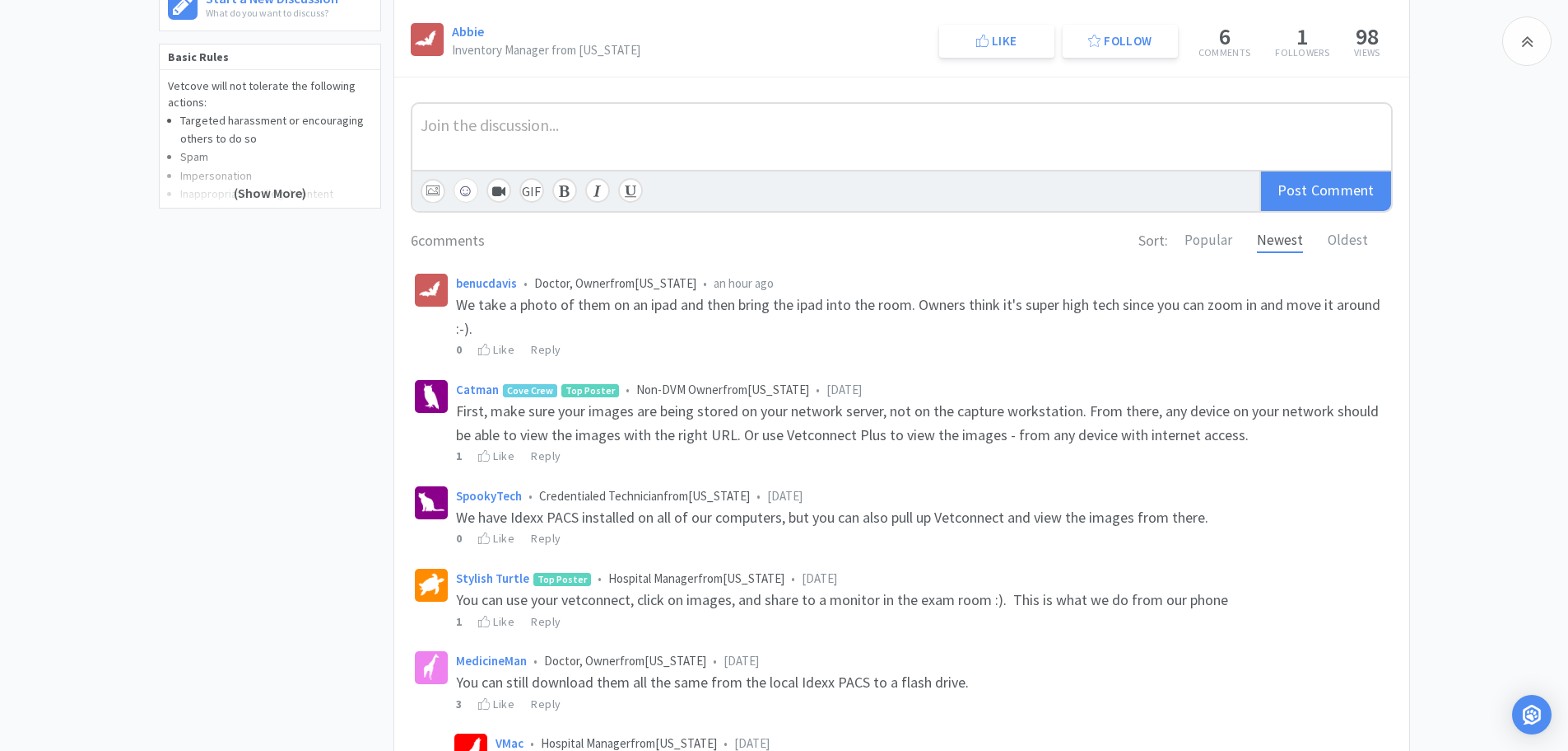
click at [848, 255] on div "6 comments Sort: Popular Newest Oldest benucdavis • Doctor, Owner from [US_STAT…" at bounding box center [902, 515] width 983 height 571
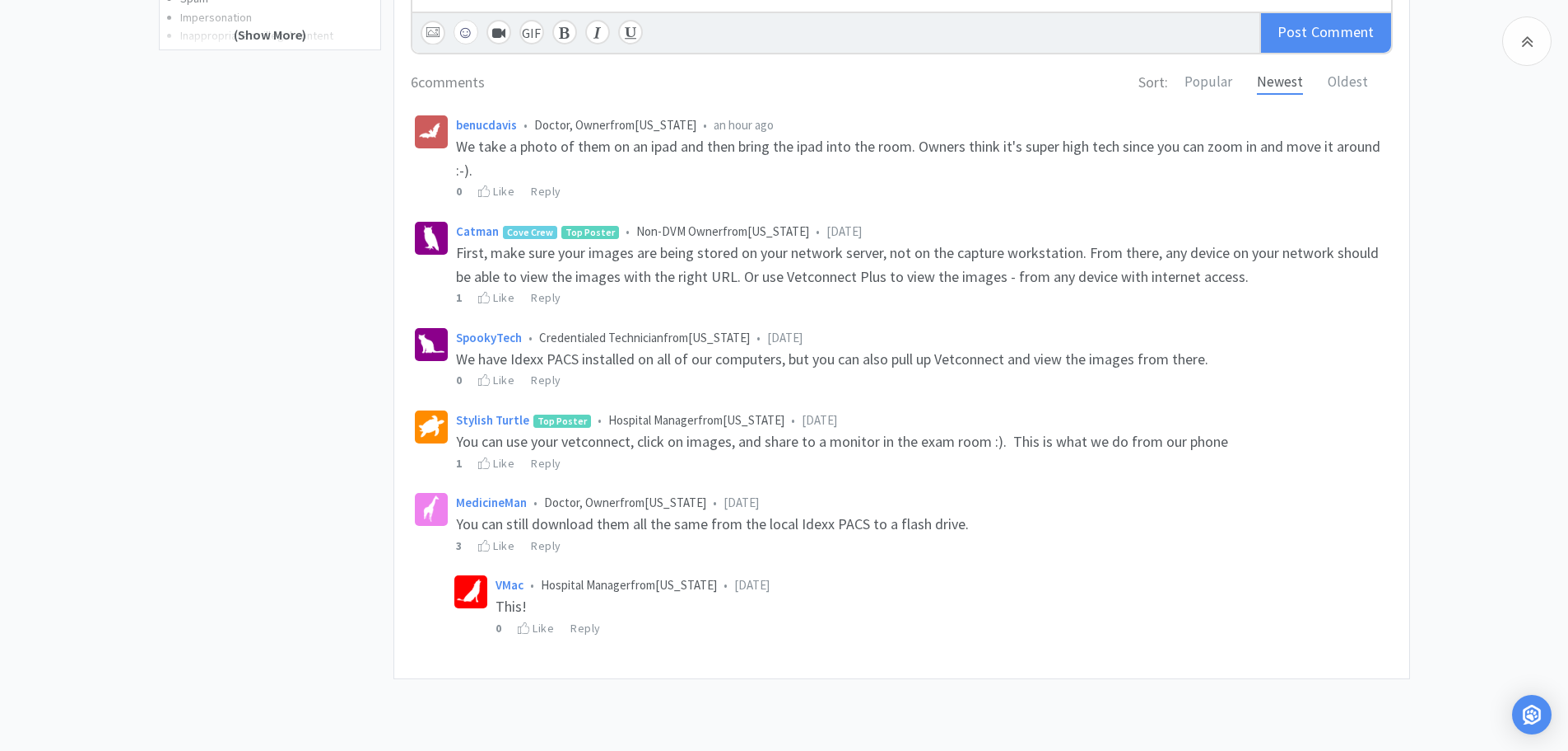
scroll to position [577, 0]
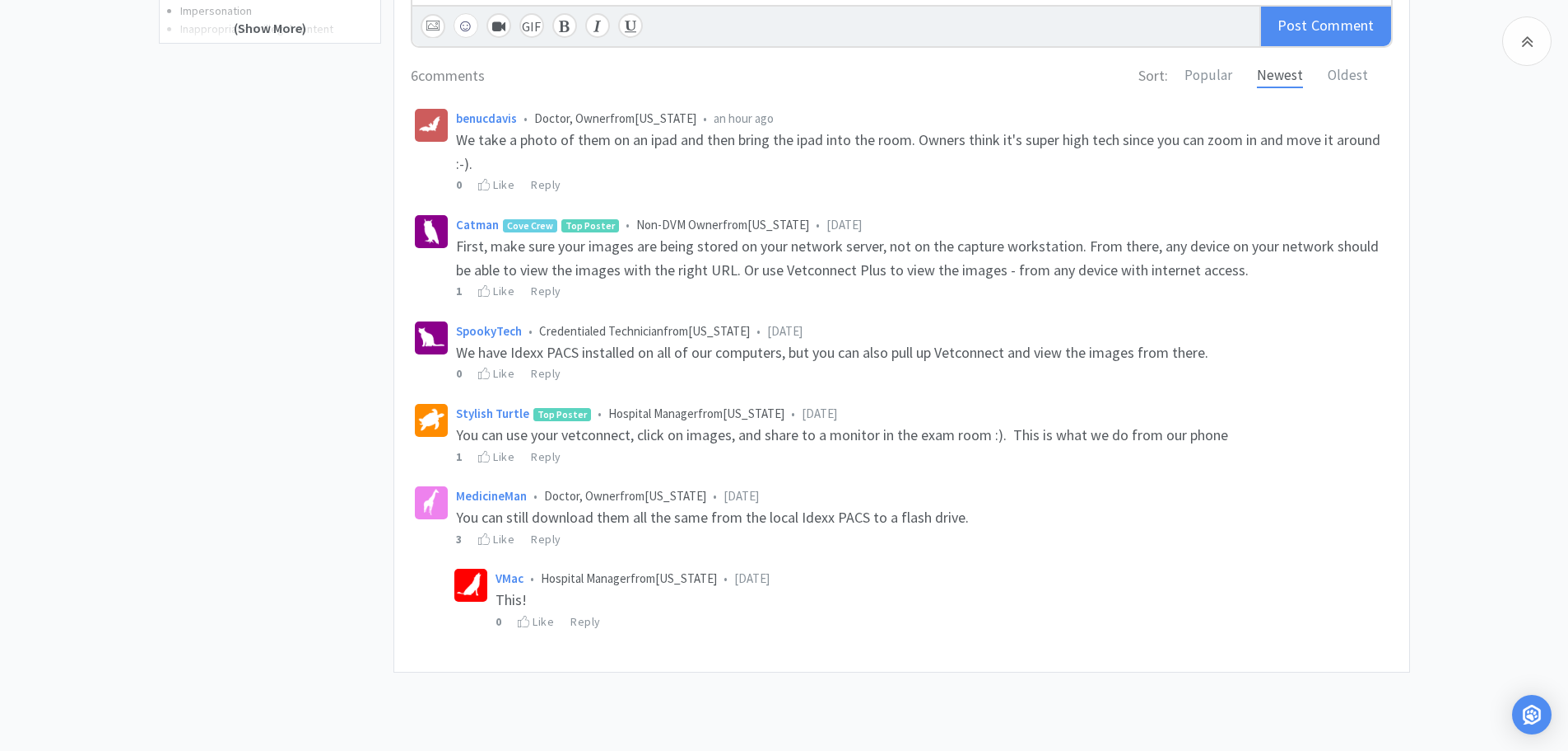
click at [280, 246] on div "Related Threads Digital x-ray software 38 Views • 1 Comments VetPro OptiMax Den…" at bounding box center [277, 138] width 235 height 1127
click at [257, 291] on div "Related Threads Digital x-ray software 38 Views • 1 Comments VetPro OptiMax Den…" at bounding box center [277, 138] width 235 height 1127
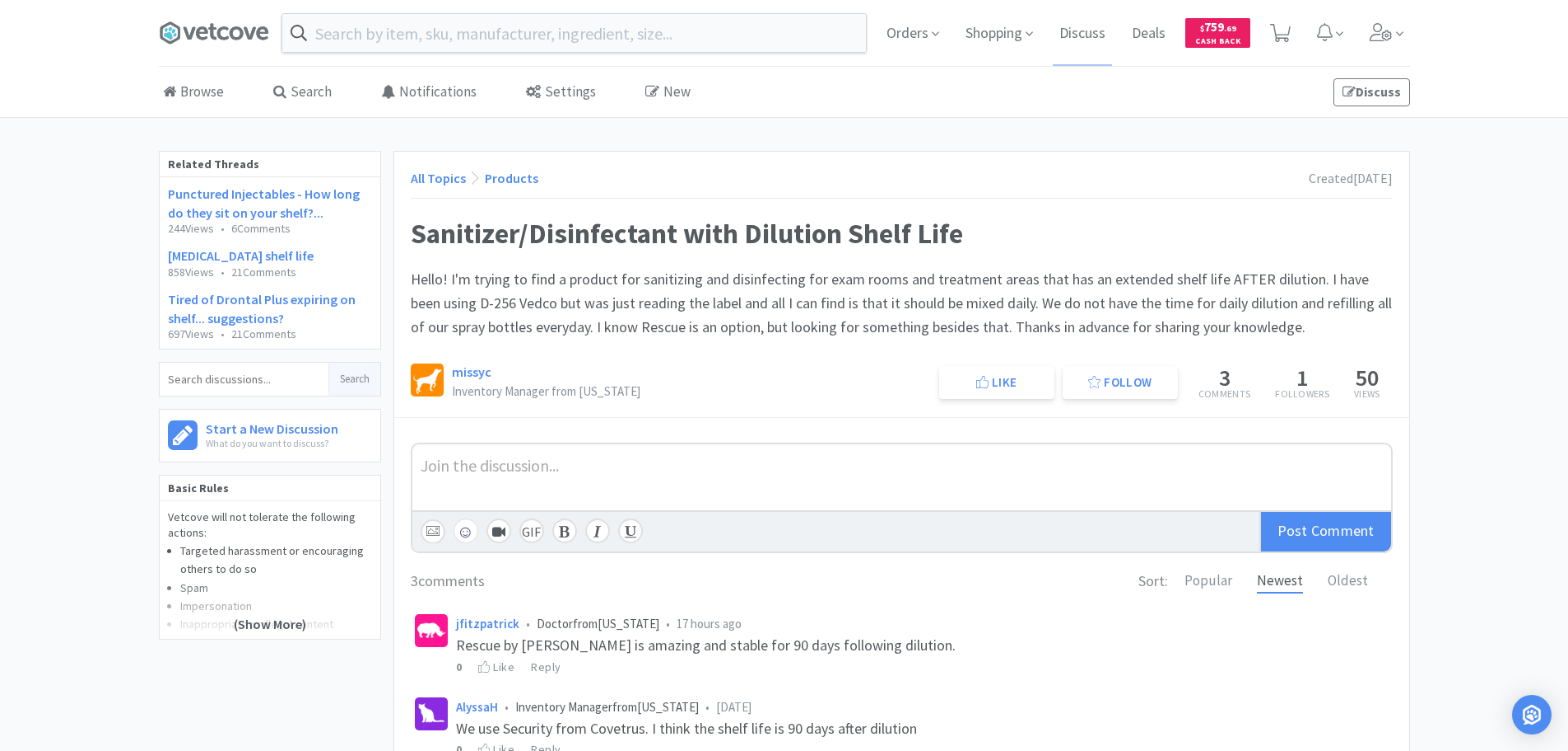
click at [761, 205] on div "All Topics Products Created 3 days ago Sanitizer/Disinfectant with Dilution She…" at bounding box center [902, 284] width 1016 height 265
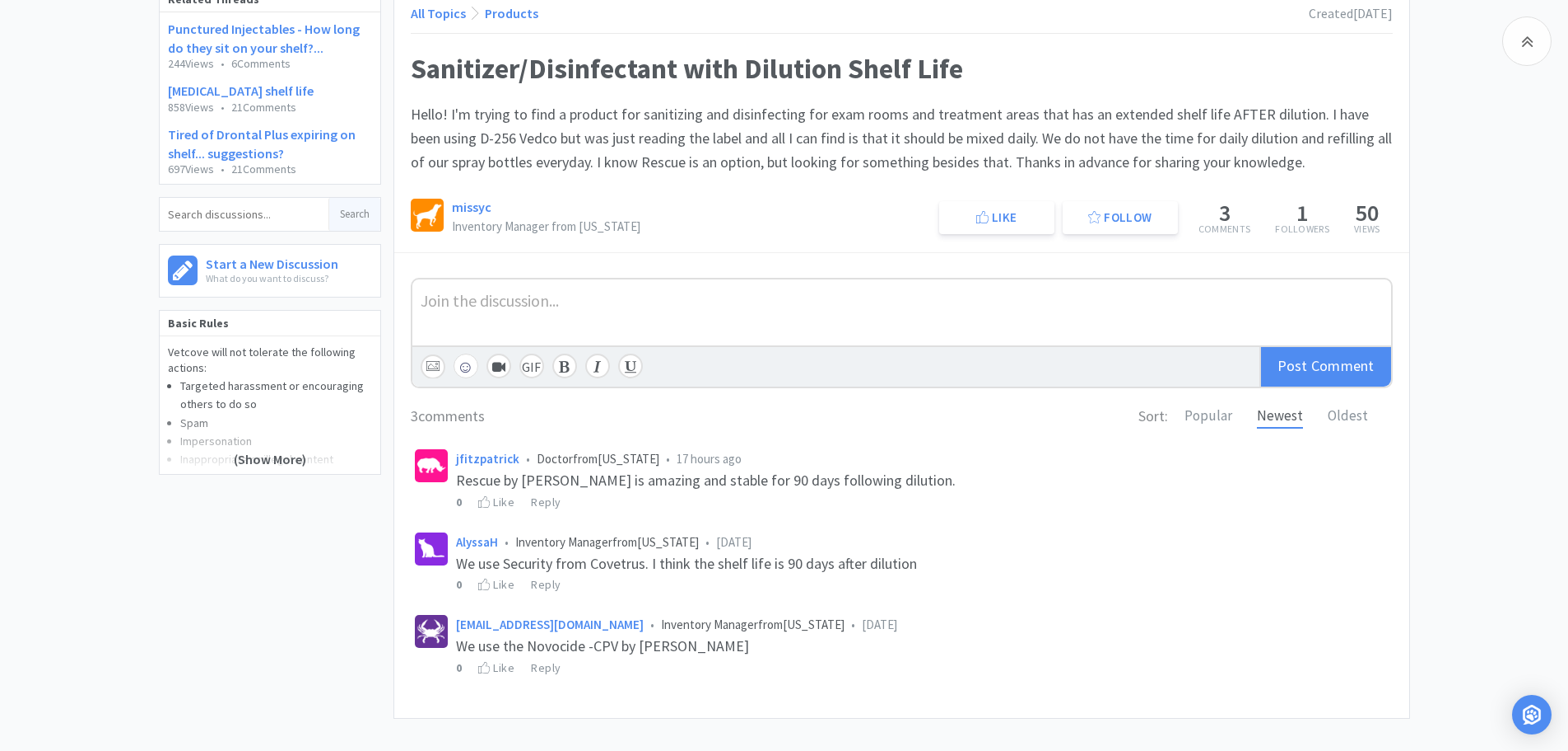
scroll to position [211, 0]
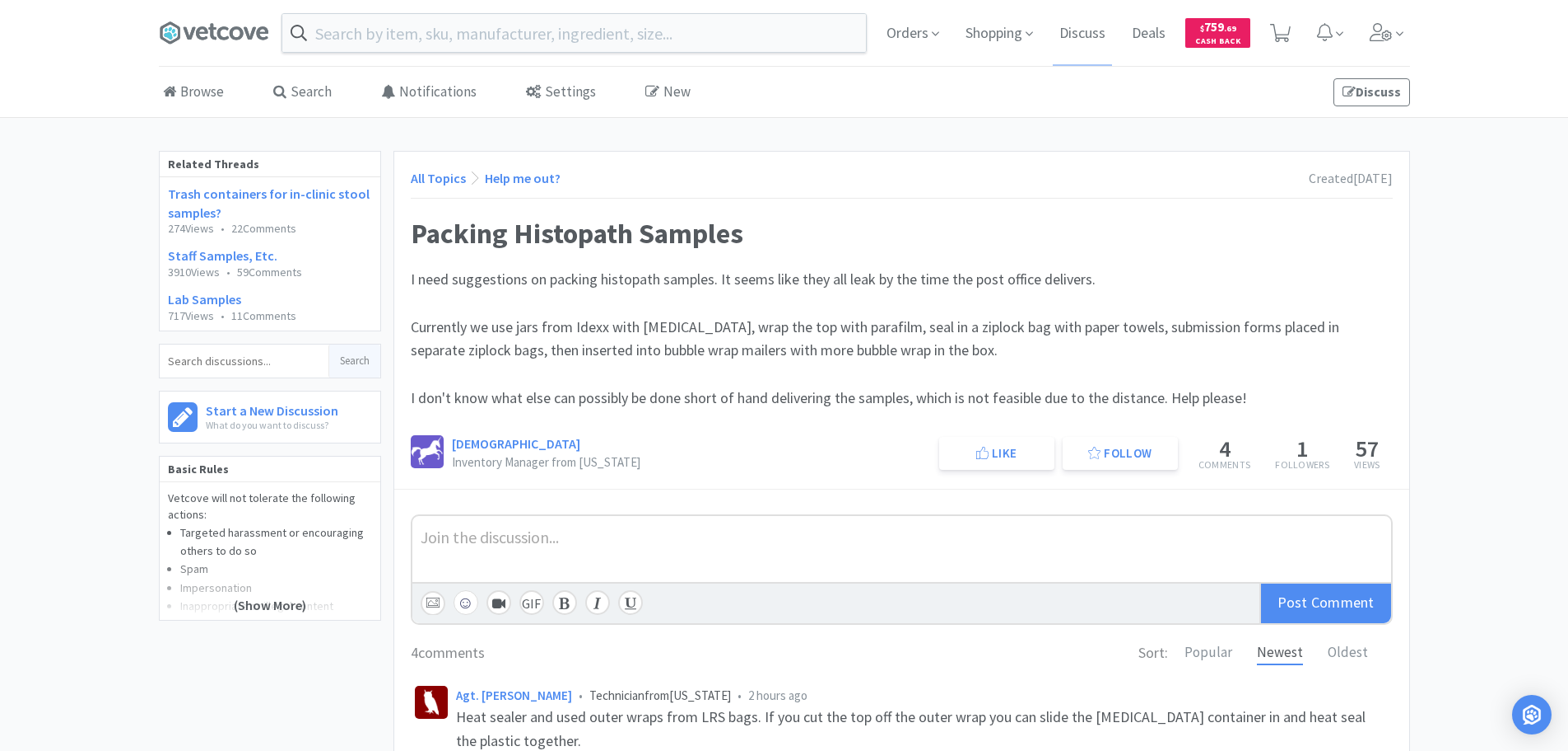
click at [1151, 247] on h1 "Packing Histopath Samples" at bounding box center [902, 232] width 983 height 36
click at [1023, 230] on h1 "Packing Histopath Samples" at bounding box center [902, 232] width 983 height 36
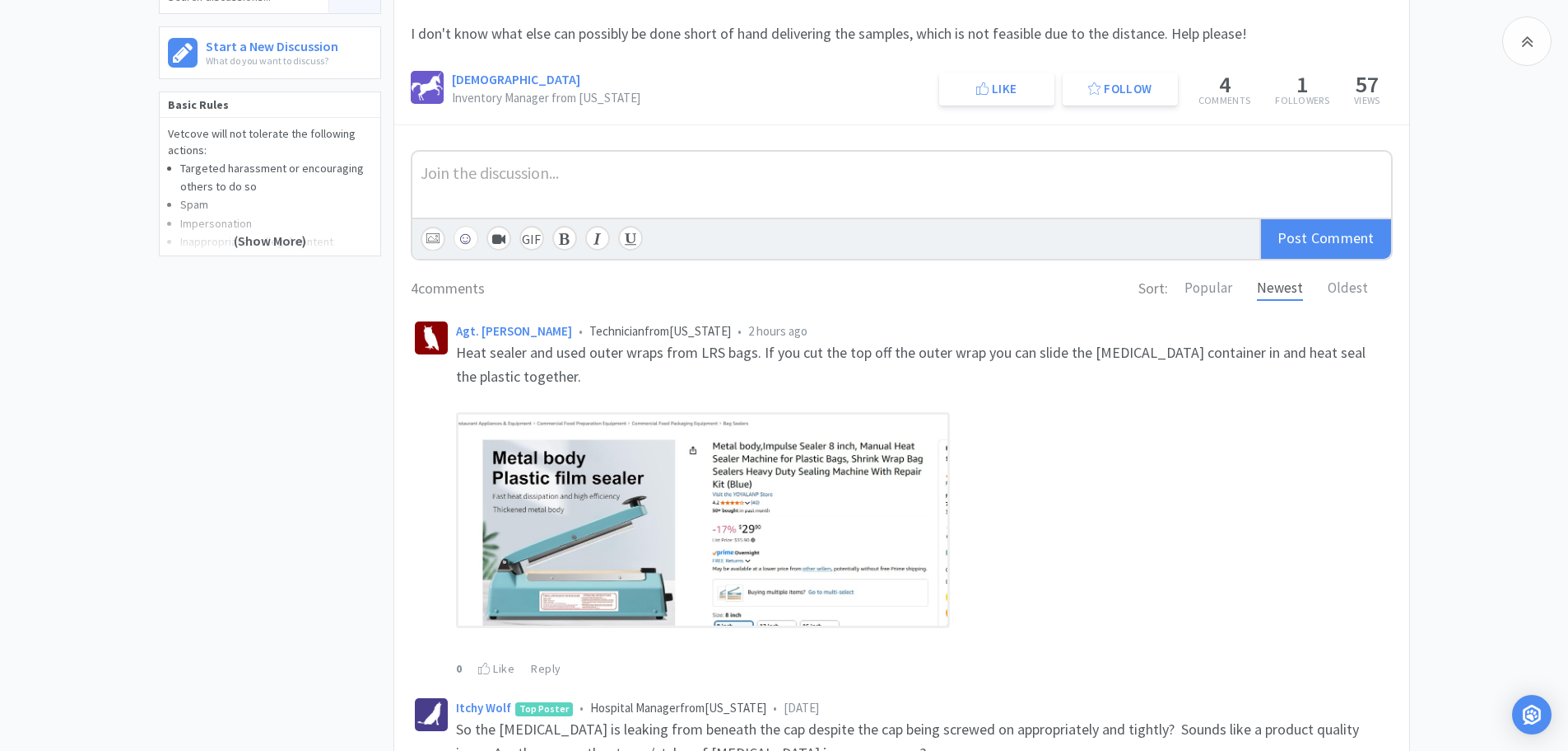
scroll to position [412, 0]
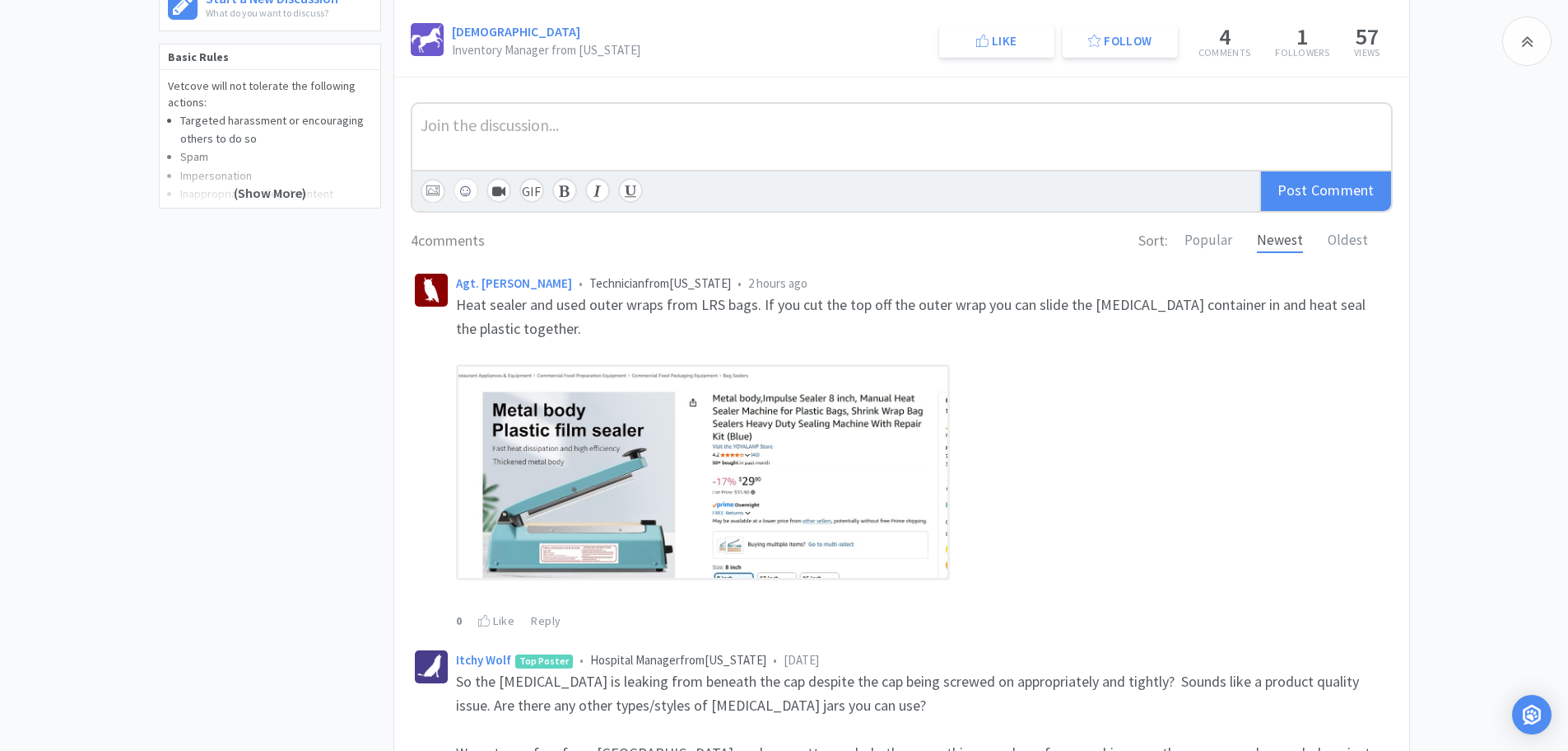
click at [206, 367] on div "Related Threads Trash containers for in-clinic stool samples? 274 Views • 22 Co…" at bounding box center [277, 438] width 235 height 1399
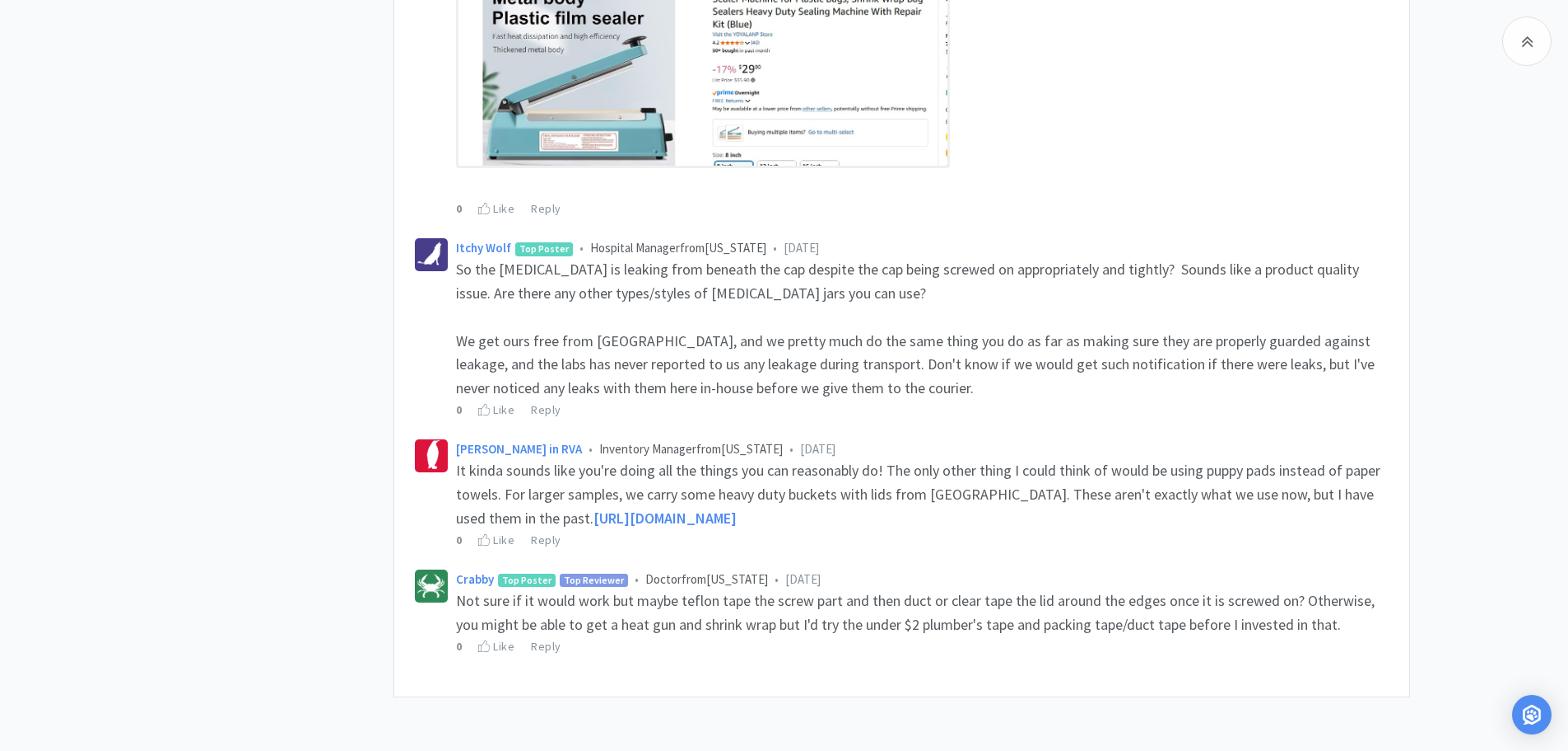
scroll to position [848, 0]
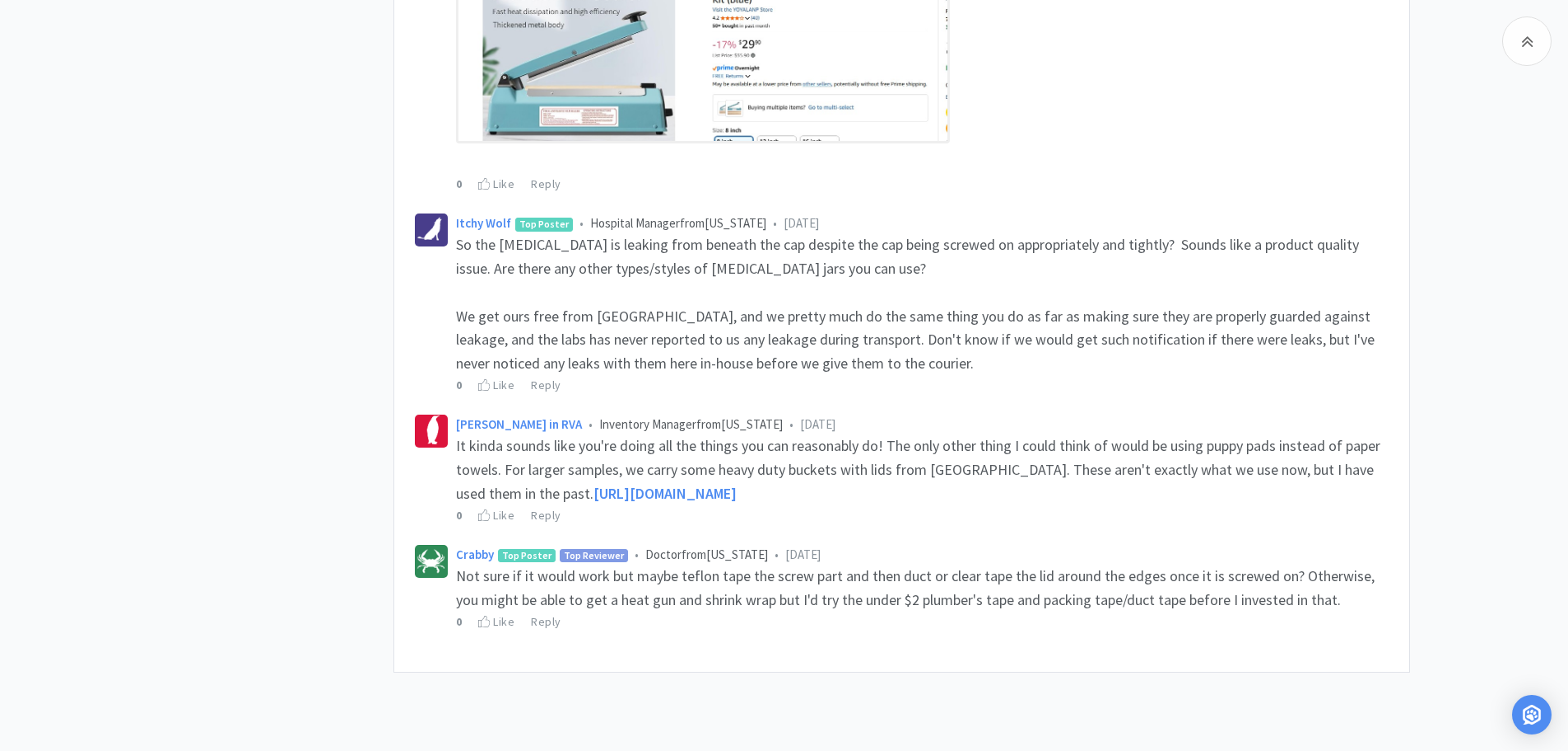
click at [206, 367] on div "Related Threads Trash containers for in-clinic stool samples? 274 Views • 22 Co…" at bounding box center [277, 2] width 235 height 1399
click at [620, 494] on span "https://www.amazon.com/dp/B0BGT2X1CH" at bounding box center [665, 494] width 144 height 19
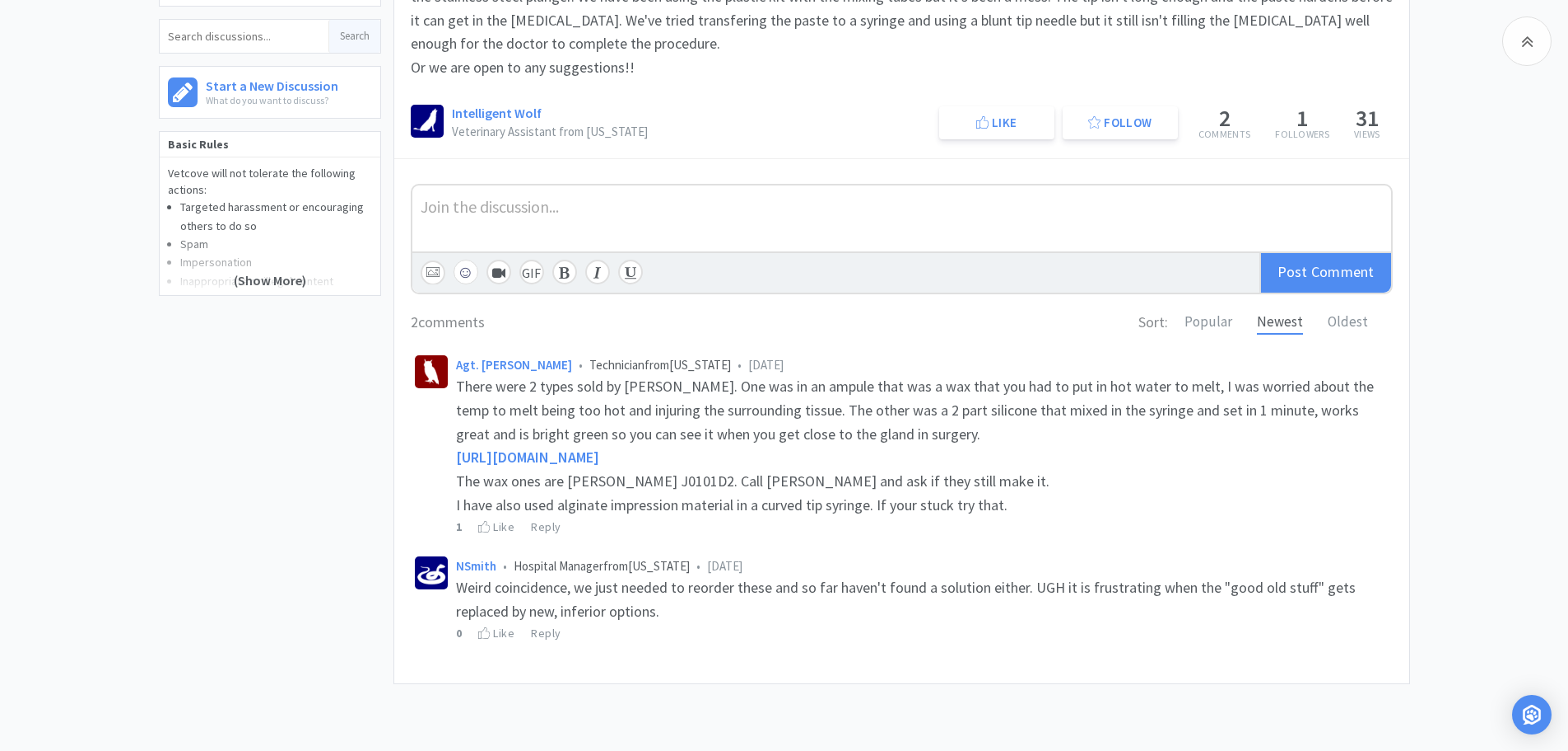
scroll to position [318, 0]
